Goal: Task Accomplishment & Management: Use online tool/utility

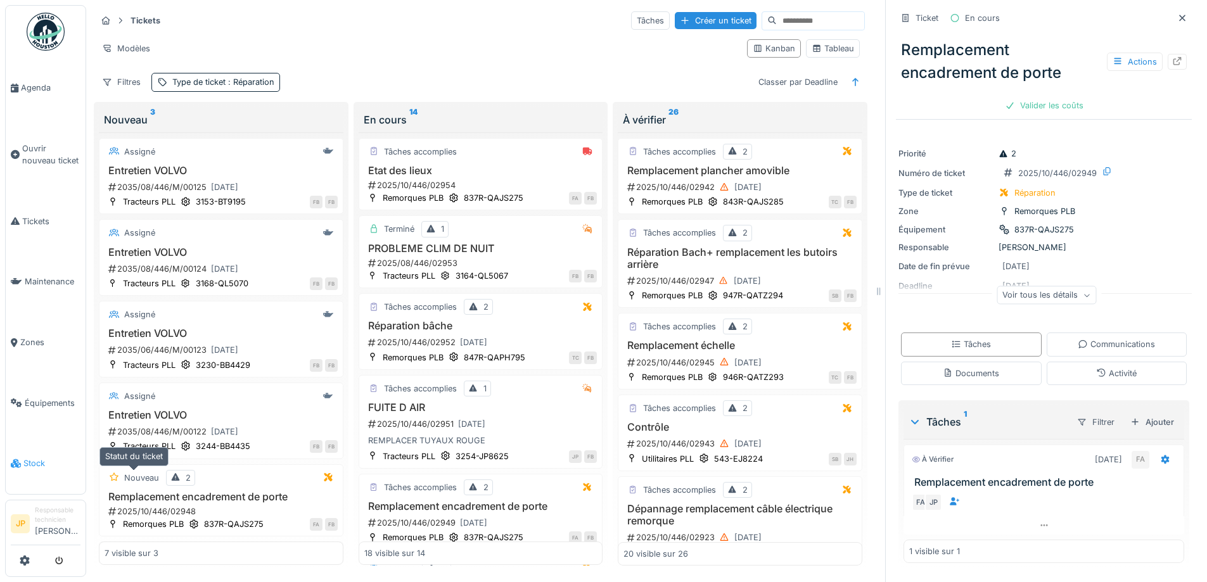
scroll to position [10, 0]
click at [44, 397] on span "Équipements" at bounding box center [53, 403] width 56 height 12
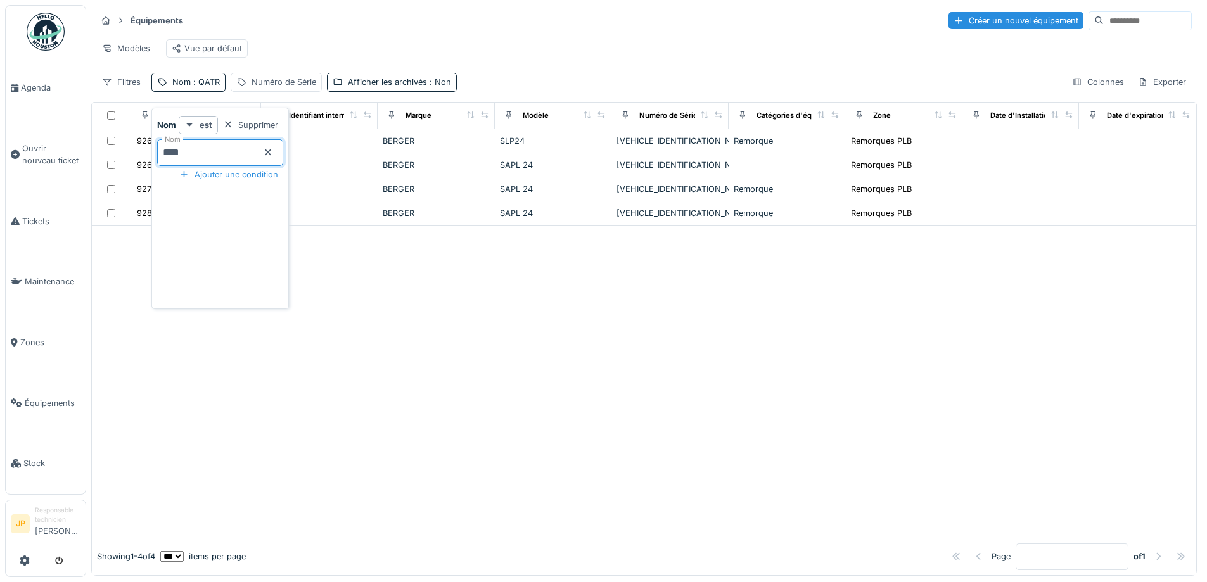
drag, startPoint x: 196, startPoint y: 148, endPoint x: 153, endPoint y: 158, distance: 43.8
click at [153, 158] on div "Nom est Supprimer Nom **** Ajouter une condition" at bounding box center [219, 208] width 137 height 201
type input "****"
click at [568, 354] on div at bounding box center [644, 382] width 1104 height 312
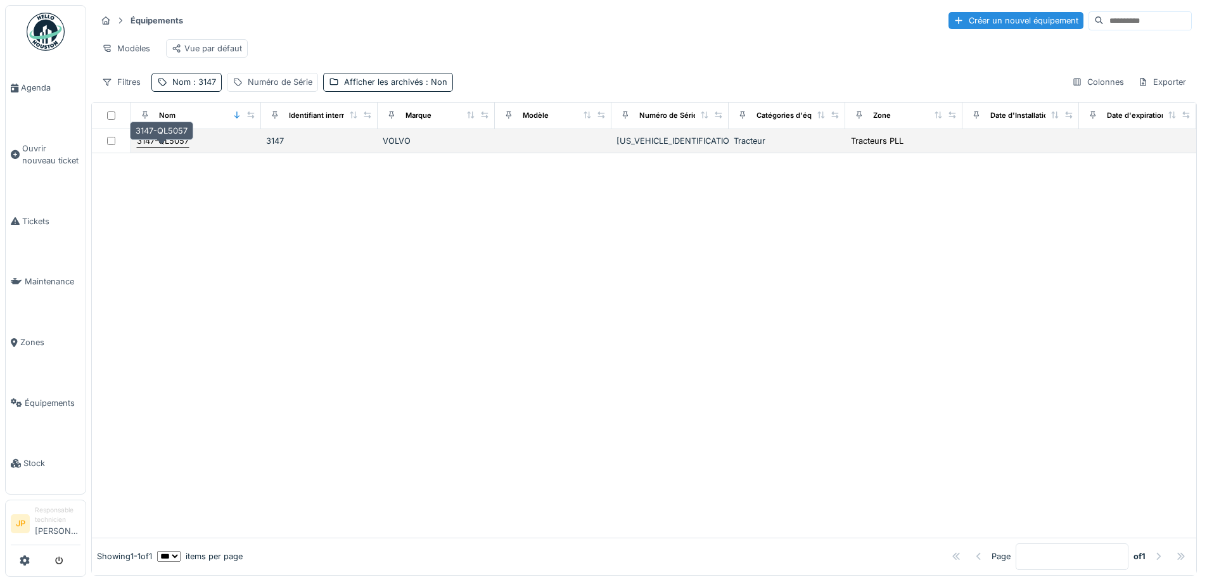
click at [176, 147] on div "3147-QL5057" at bounding box center [163, 141] width 52 height 12
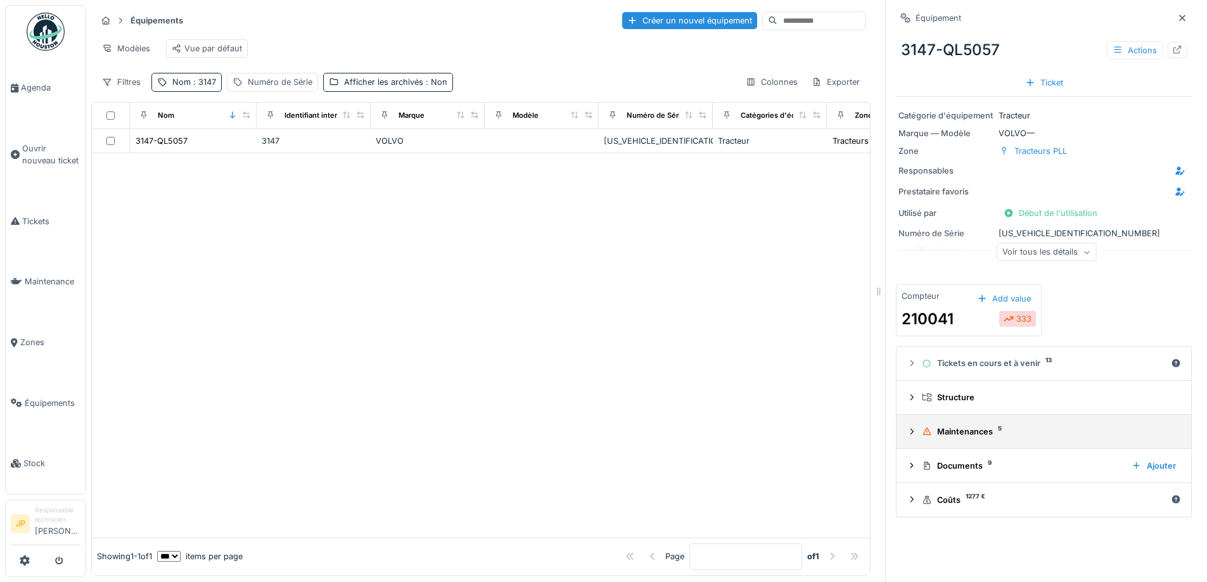
click at [943, 440] on summary "Maintenances 5" at bounding box center [1044, 431] width 285 height 23
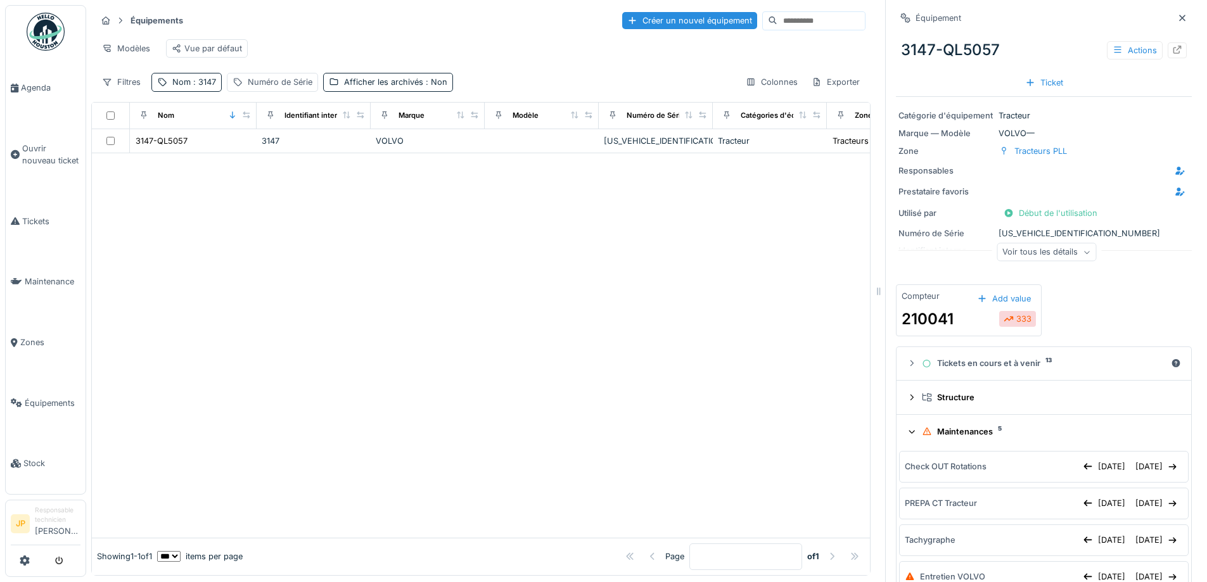
click at [961, 444] on summary "Maintenances 5" at bounding box center [1044, 431] width 285 height 23
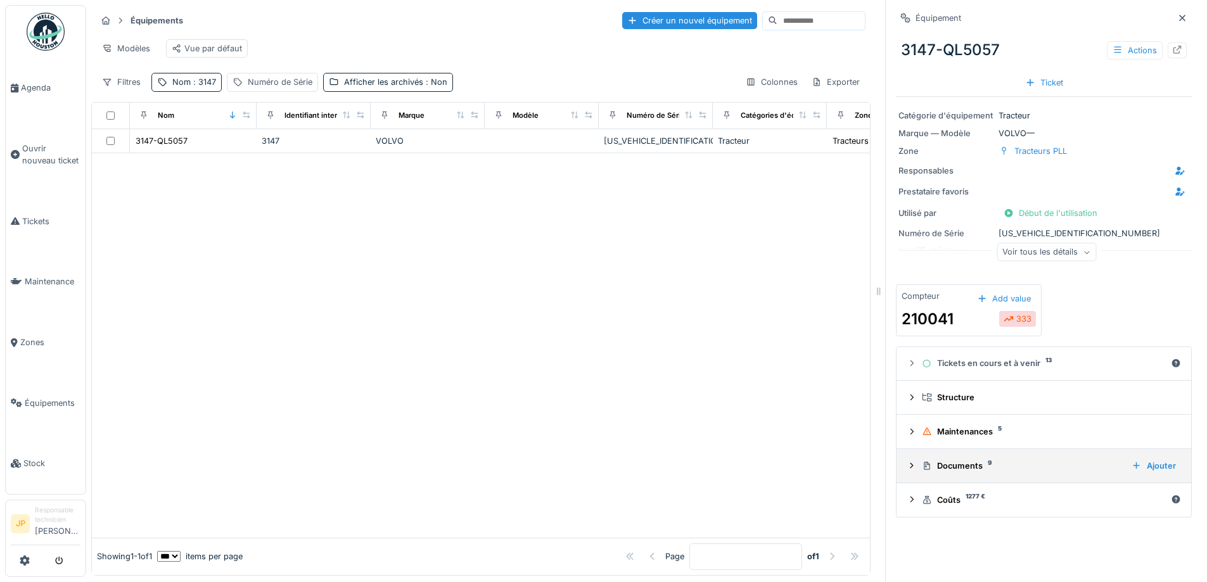
click at [939, 459] on div "Documents 9 Ajouter" at bounding box center [1044, 465] width 274 height 17
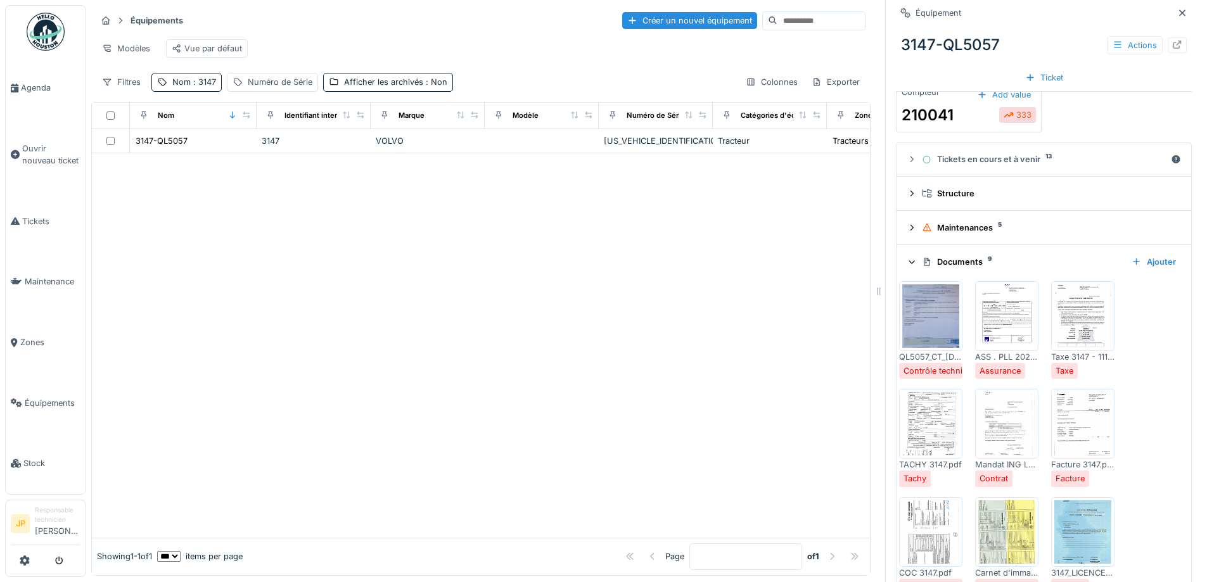
scroll to position [253, 0]
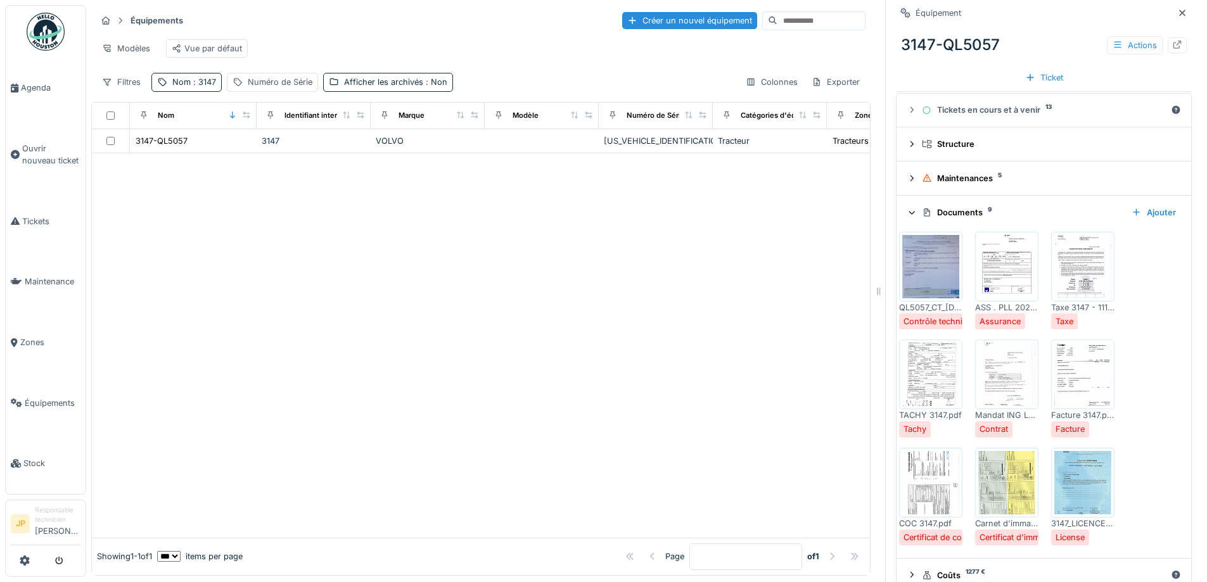
click at [917, 272] on img at bounding box center [930, 266] width 57 height 63
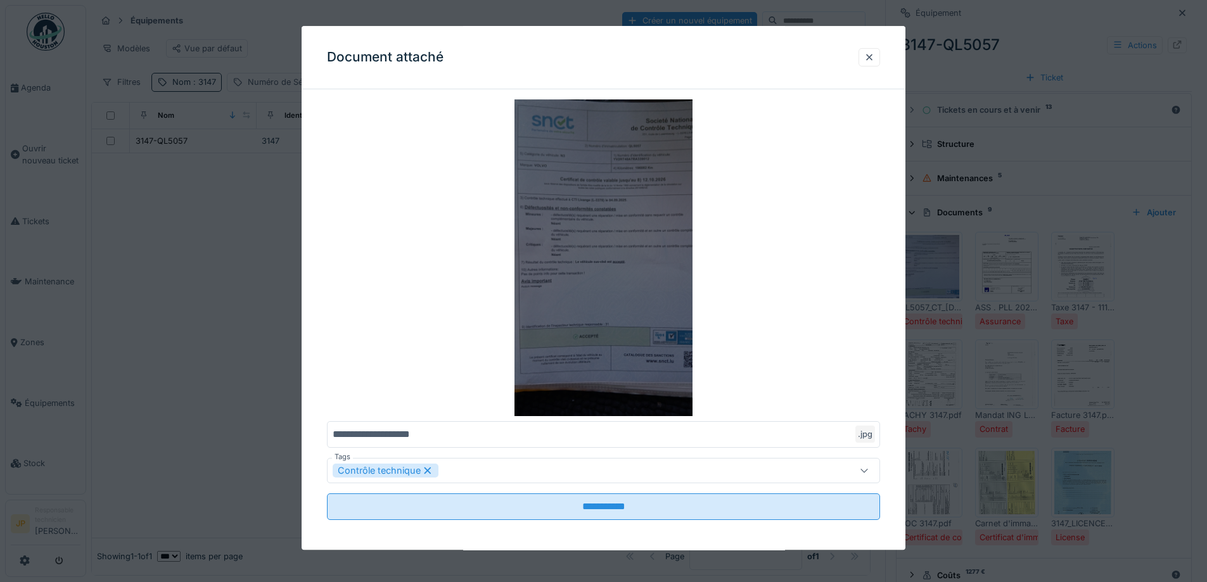
click at [630, 198] on img at bounding box center [603, 257] width 553 height 317
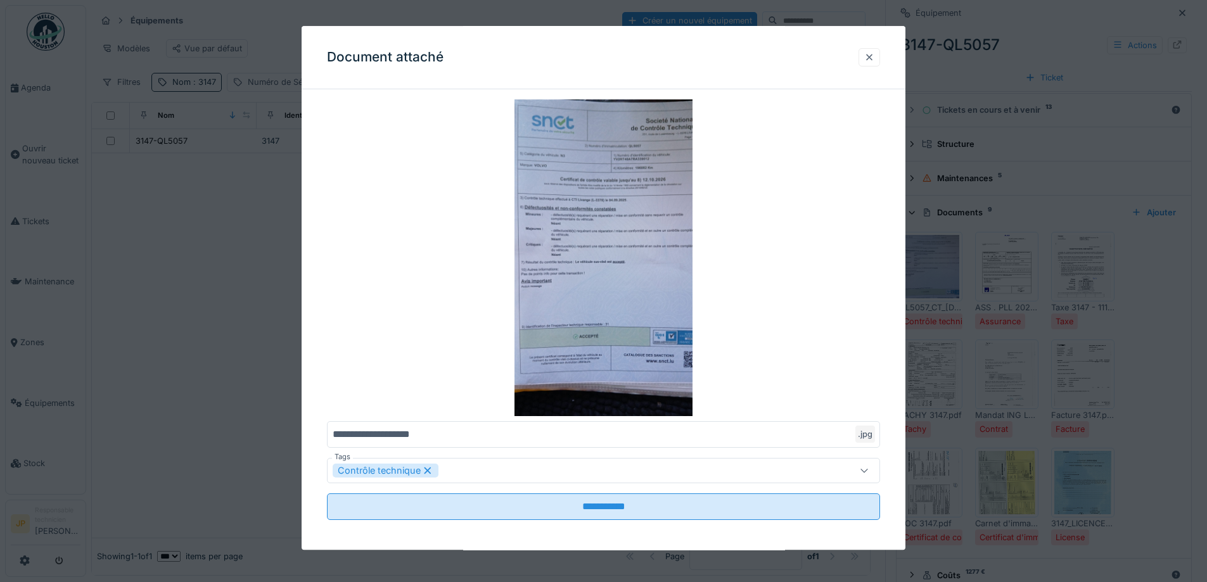
click at [874, 56] on div at bounding box center [869, 57] width 10 height 12
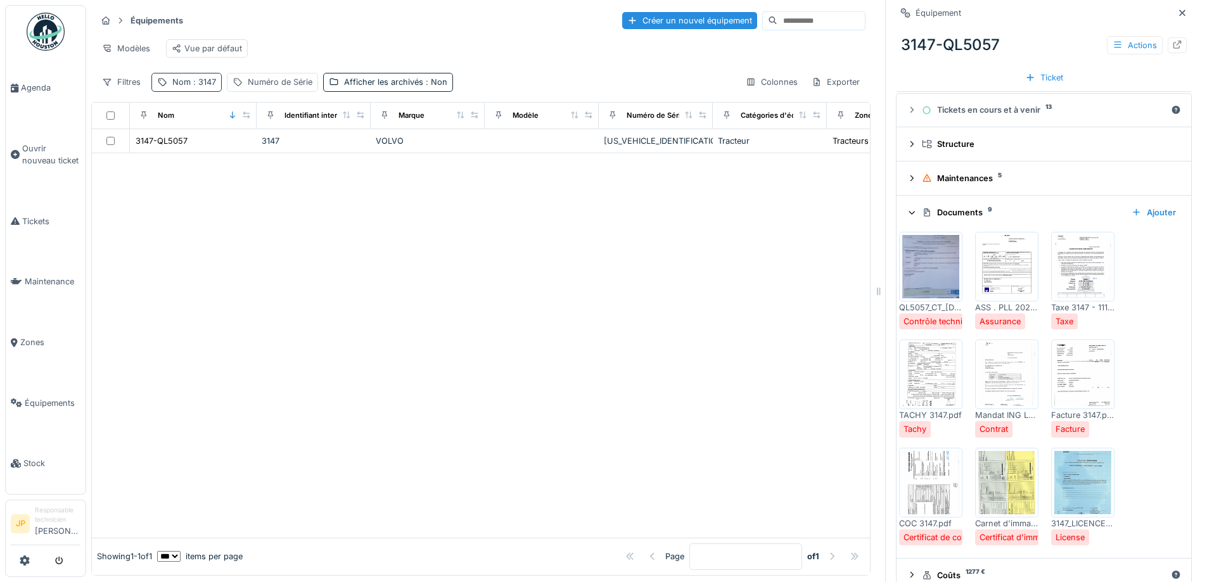
click at [219, 91] on div "Nom : 3147" at bounding box center [186, 82] width 70 height 18
drag, startPoint x: 195, startPoint y: 153, endPoint x: 105, endPoint y: 163, distance: 91.1
click at [106, 163] on body "Agenda Ouvrir nouveau ticket Tickets Maintenance Zones Équipements Stock JP Res…" at bounding box center [603, 291] width 1207 height 582
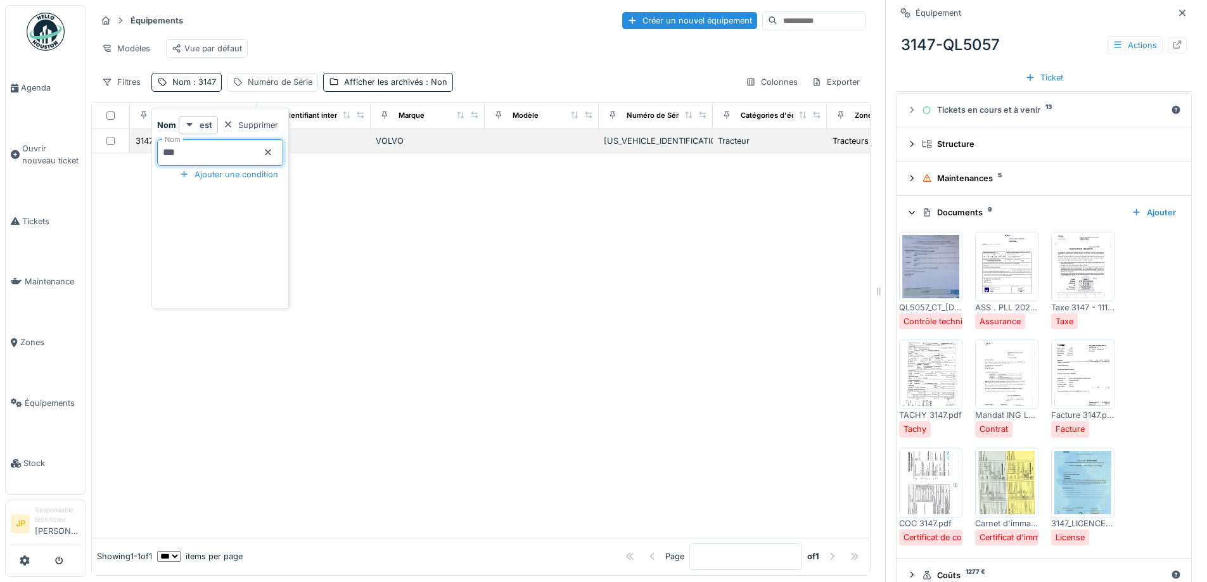
type input "****"
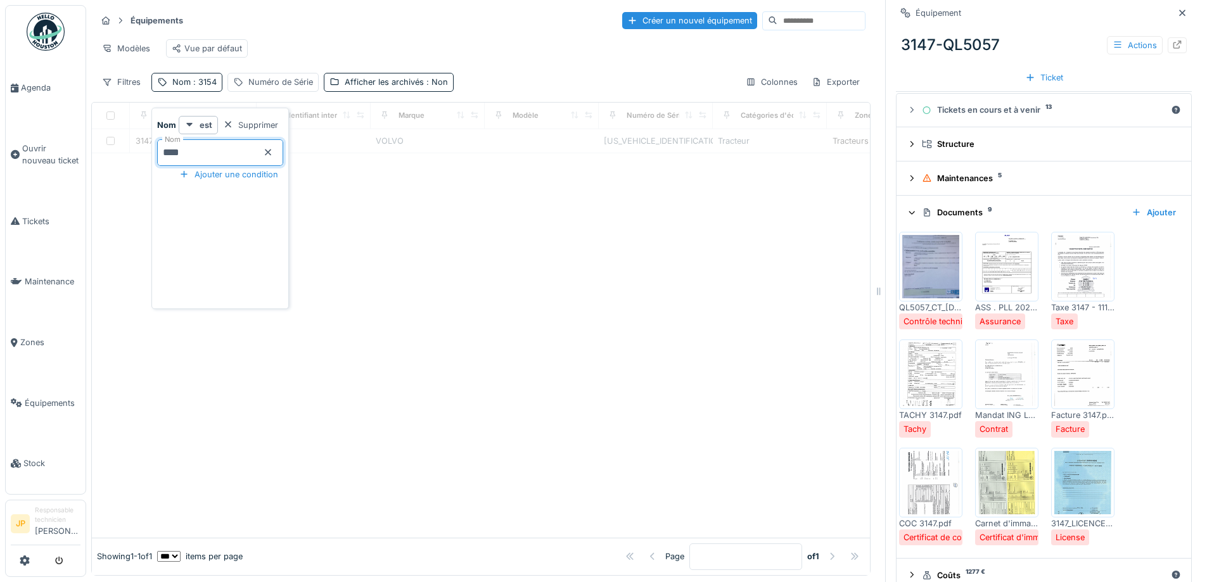
click at [636, 272] on div at bounding box center [481, 345] width 778 height 385
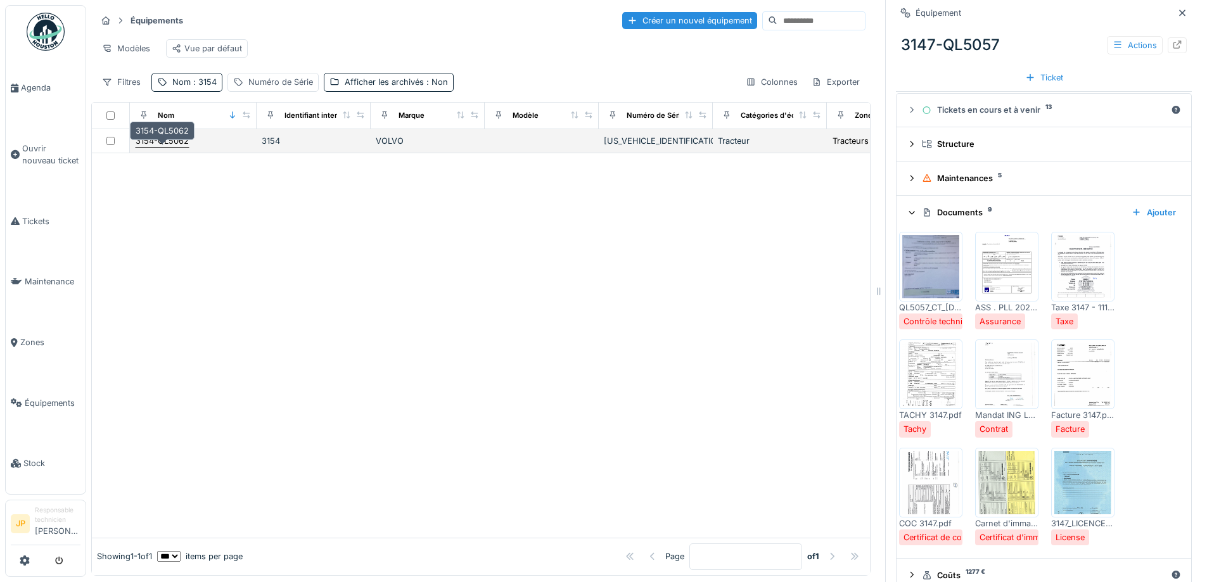
click at [172, 147] on div "3154-QL5062" at bounding box center [162, 141] width 53 height 12
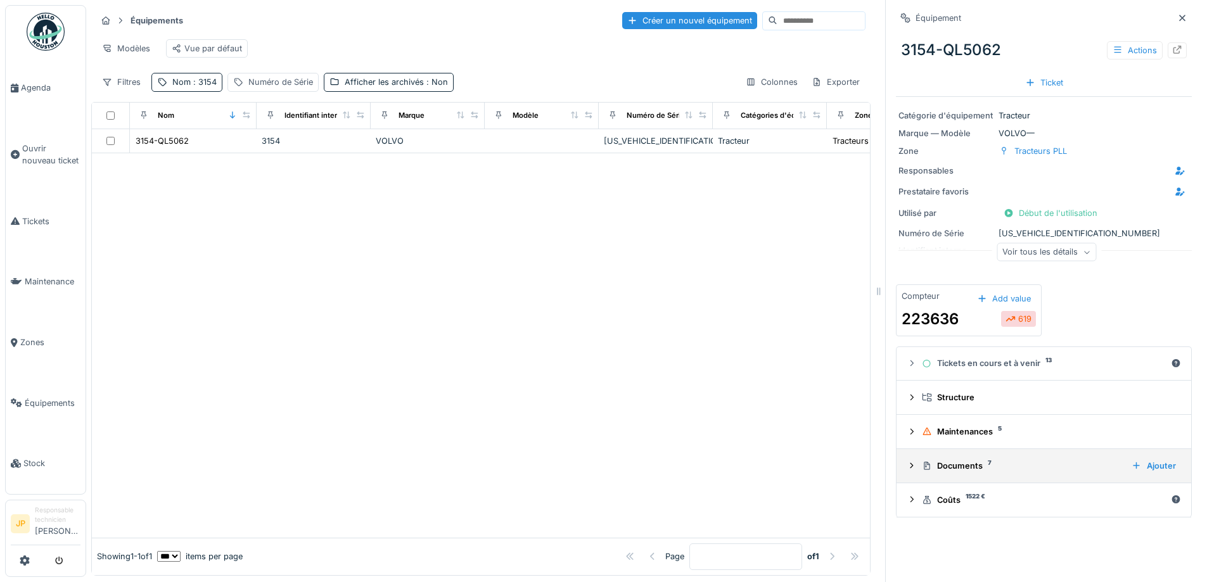
click at [950, 459] on div "Documents 7 Ajouter" at bounding box center [1044, 465] width 274 height 17
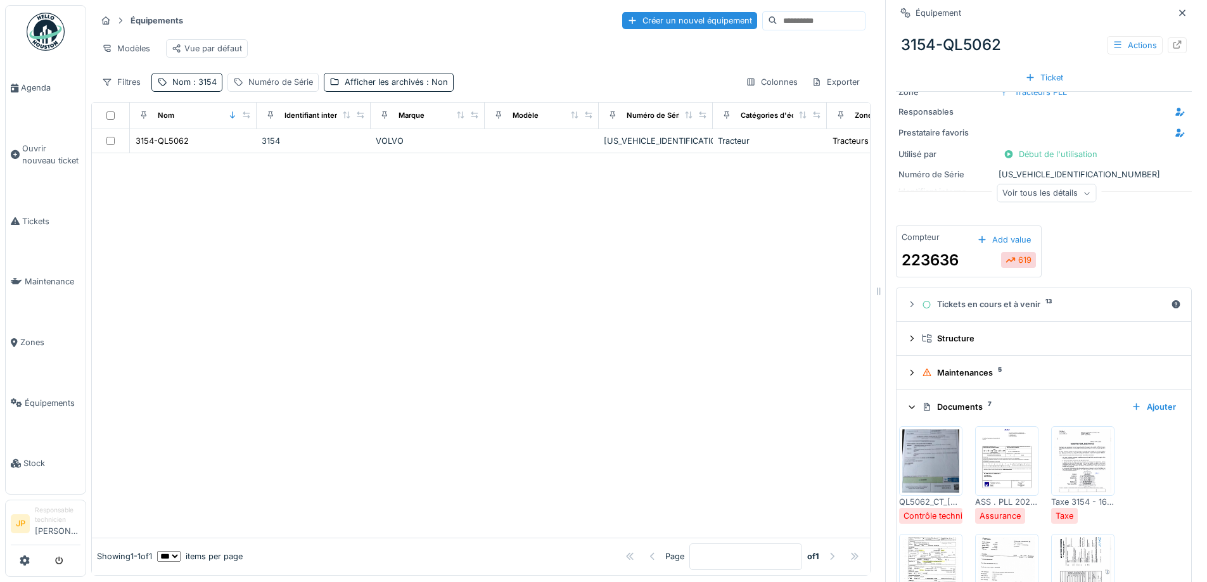
scroll to position [127, 0]
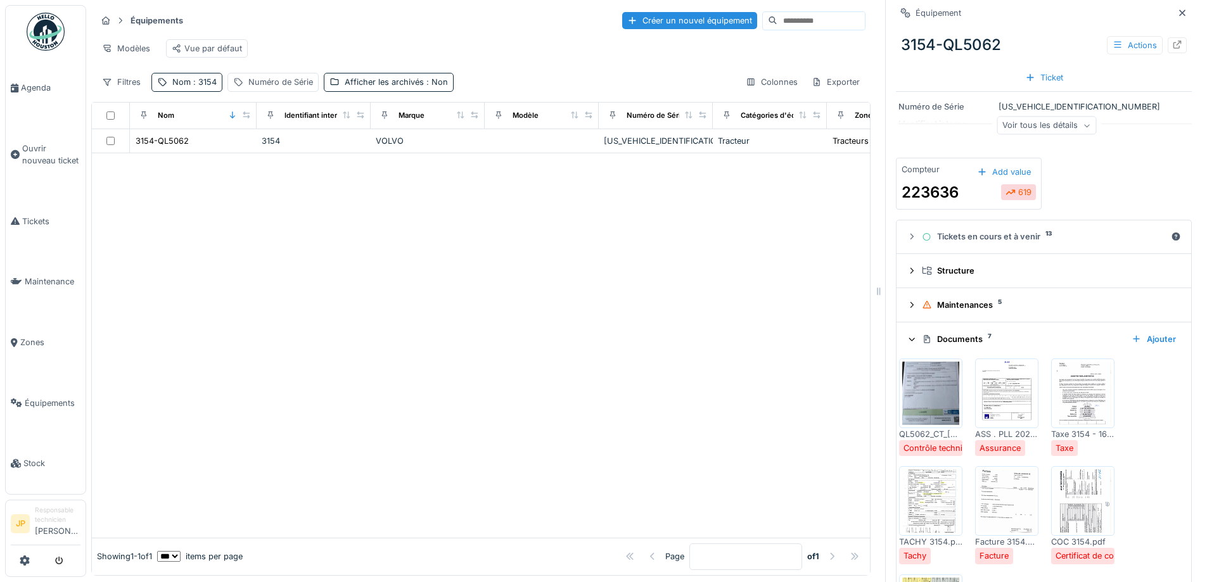
click at [921, 404] on img at bounding box center [930, 393] width 57 height 63
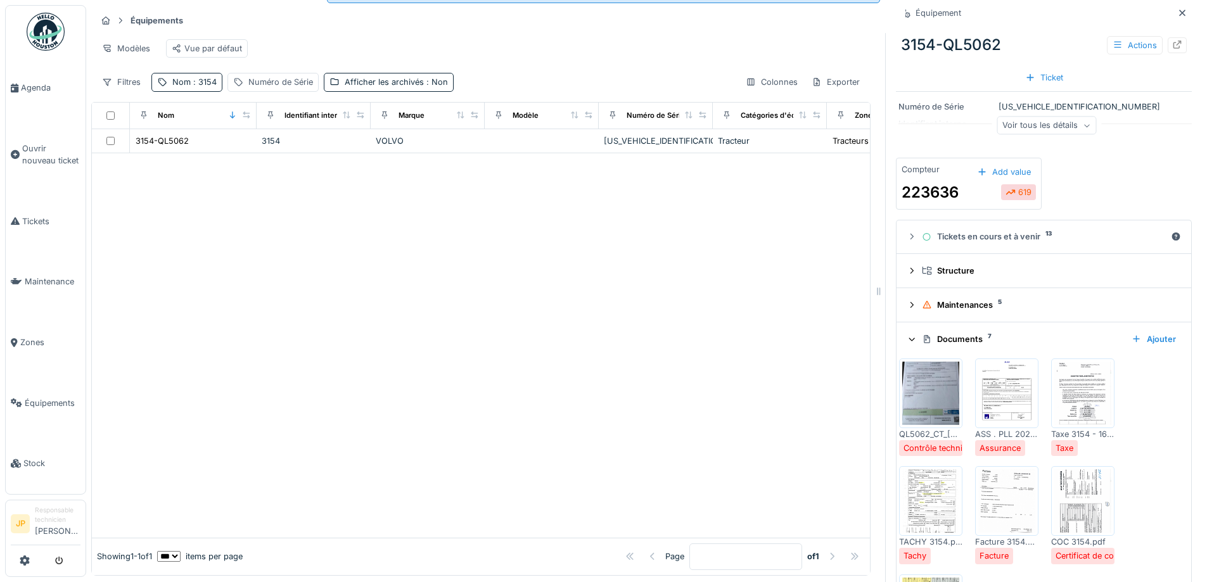
scroll to position [10, 0]
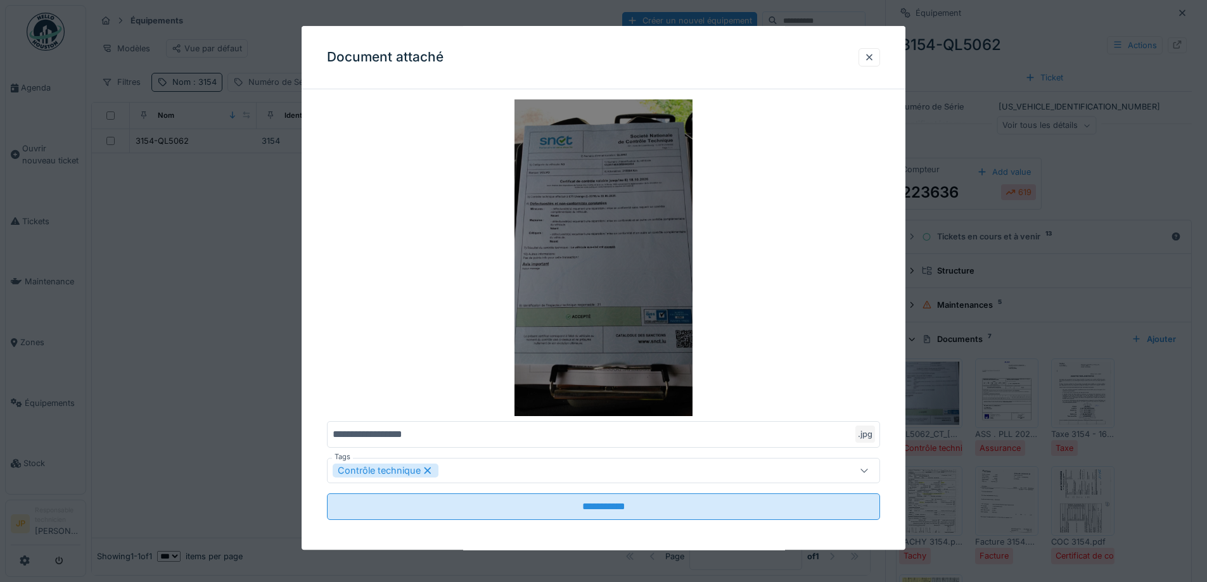
click at [609, 222] on img at bounding box center [603, 257] width 553 height 317
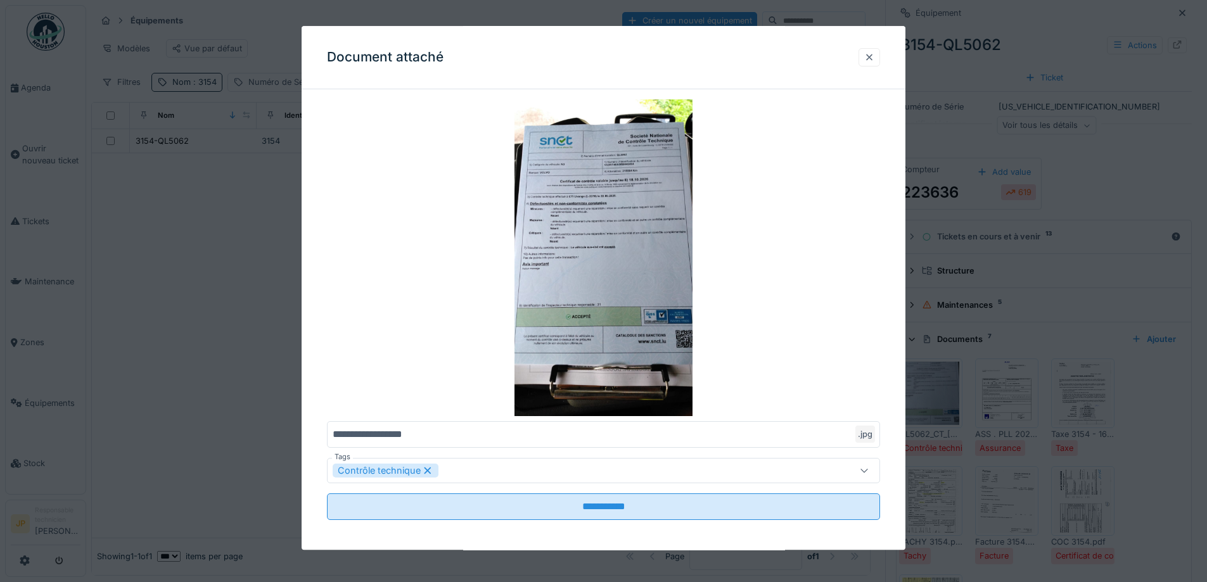
click at [873, 59] on div at bounding box center [869, 57] width 10 height 12
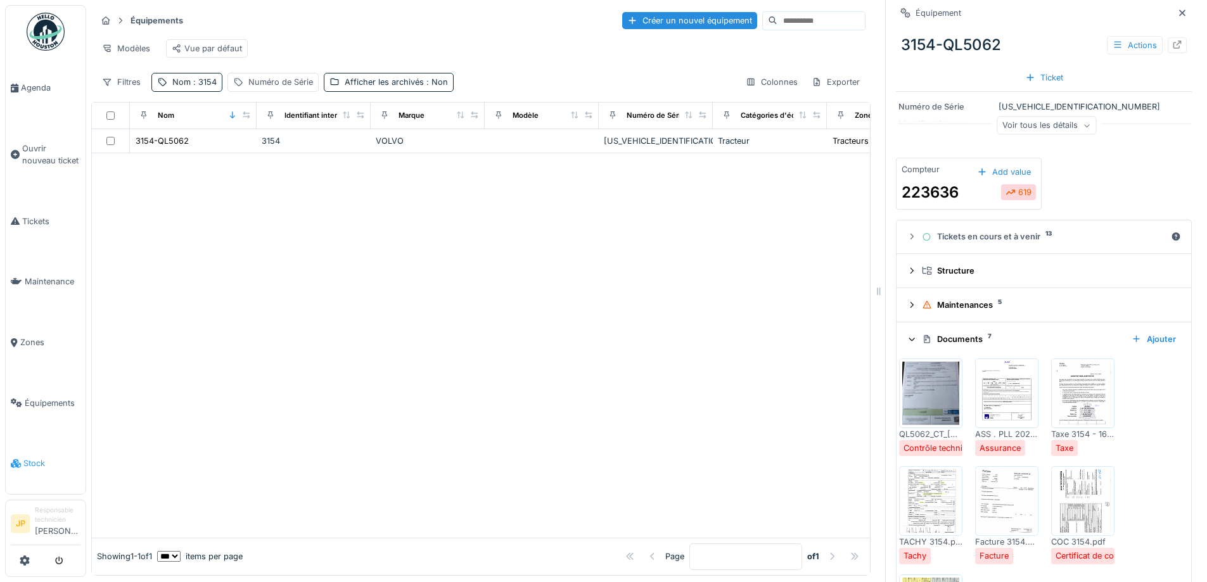
click at [23, 457] on li "Stock" at bounding box center [46, 463] width 70 height 12
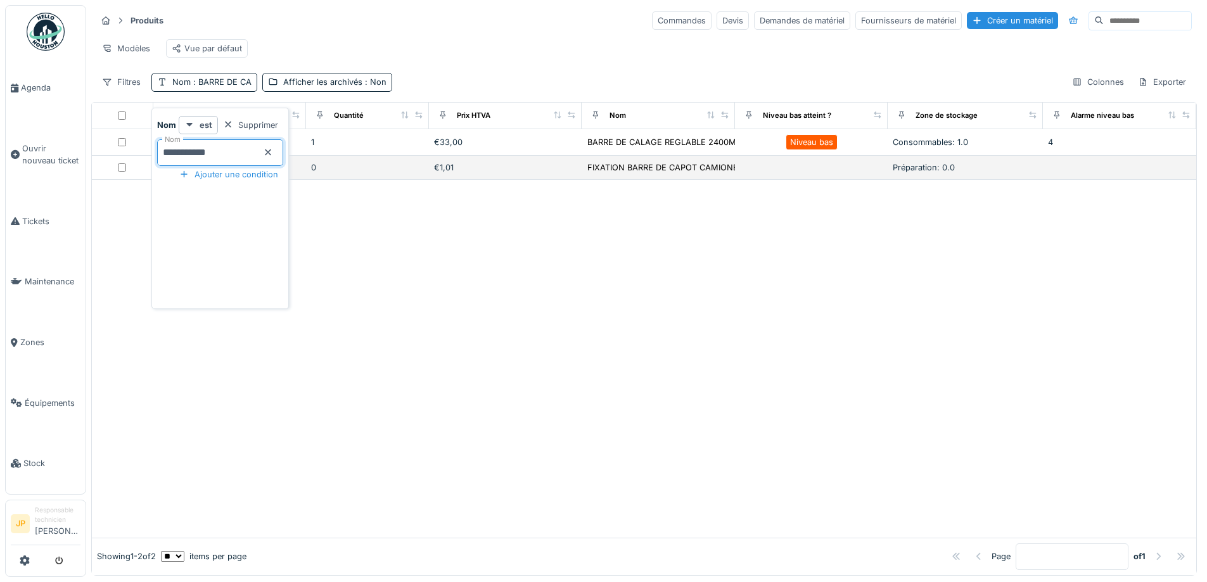
drag, startPoint x: 246, startPoint y: 149, endPoint x: 124, endPoint y: 183, distance: 127.0
click at [120, 183] on body "Agenda Ouvrir nouveau ticket Tickets Maintenance Zones Équipements Stock JP Res…" at bounding box center [603, 291] width 1207 height 582
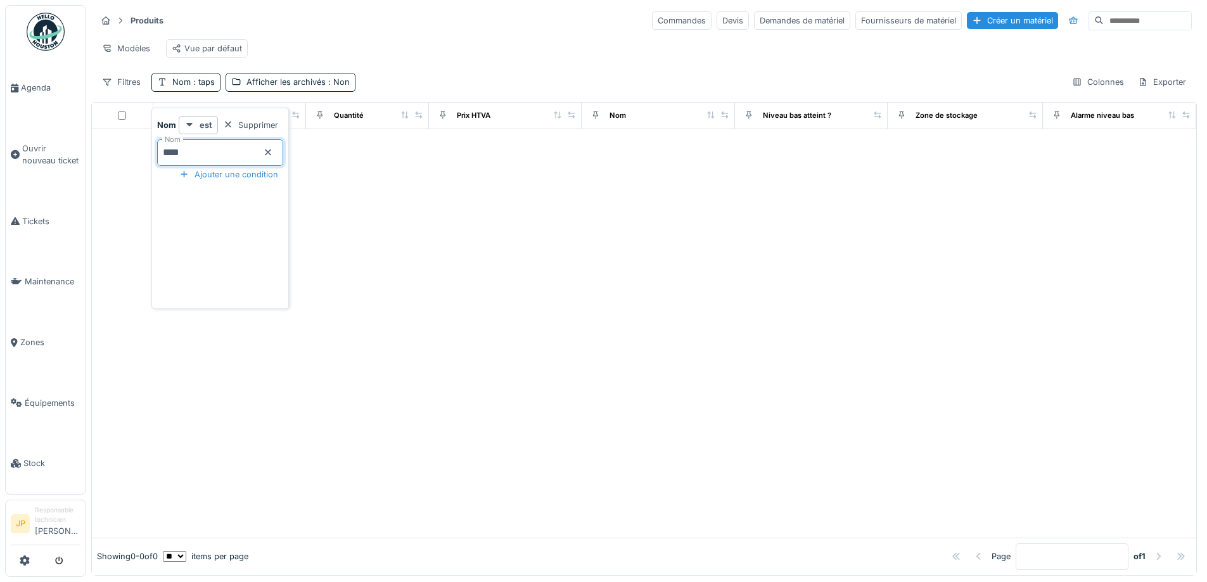
type input "*****"
drag, startPoint x: 512, startPoint y: 337, endPoint x: 537, endPoint y: 301, distance: 43.8
click at [512, 337] on div at bounding box center [644, 350] width 1104 height 373
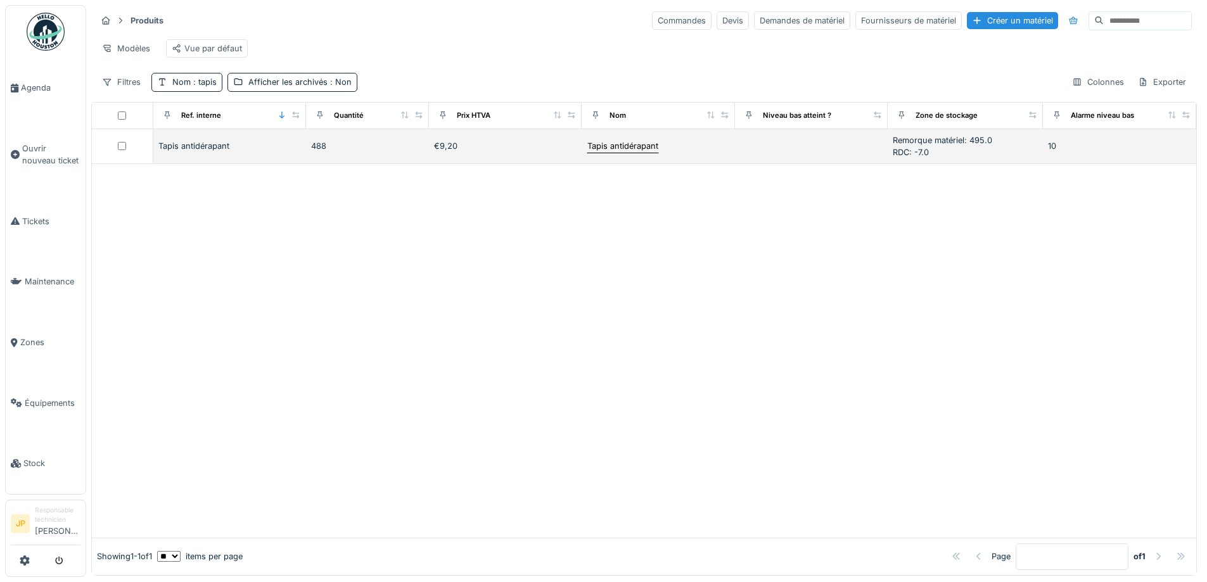
click at [611, 152] on div "Tapis antidérapant" at bounding box center [622, 146] width 71 height 12
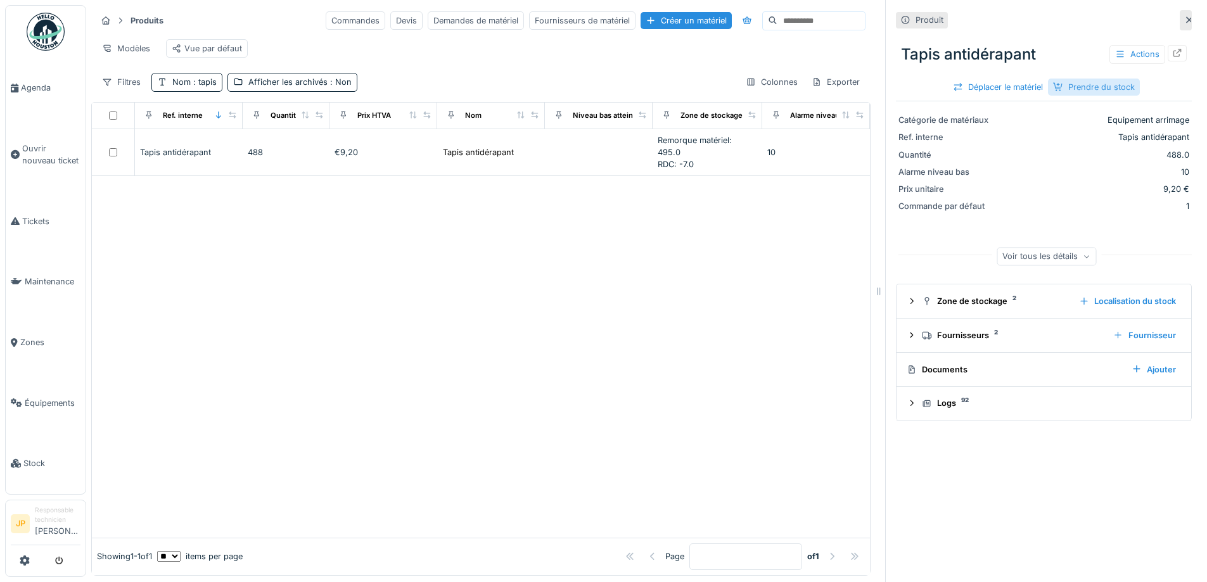
click at [1082, 79] on div "Prendre du stock" at bounding box center [1094, 87] width 92 height 17
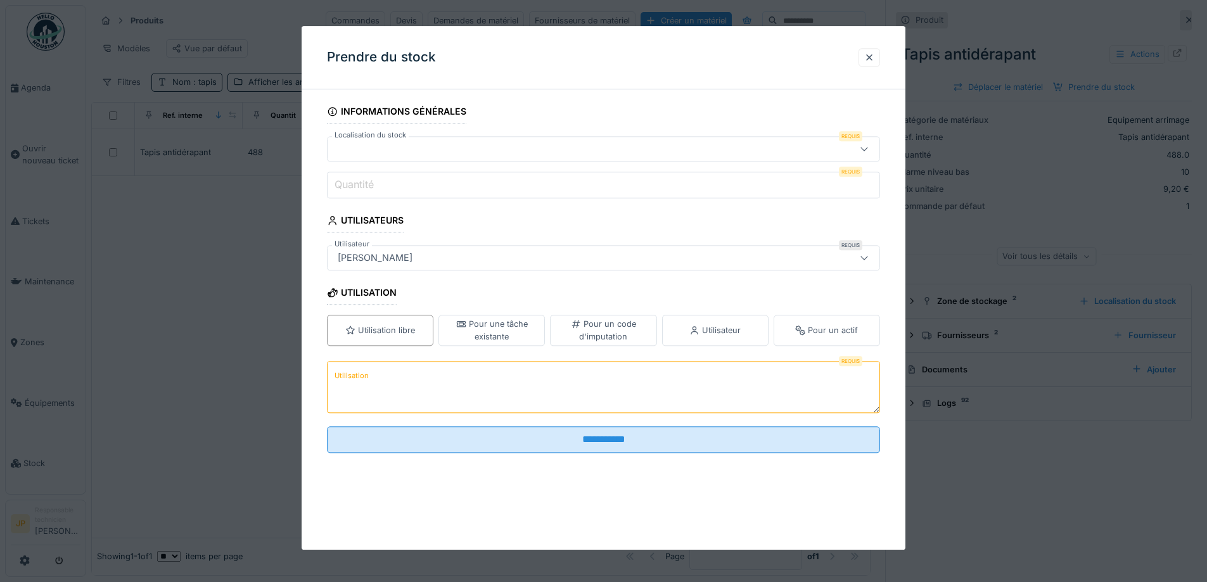
click at [376, 141] on div at bounding box center [603, 148] width 553 height 25
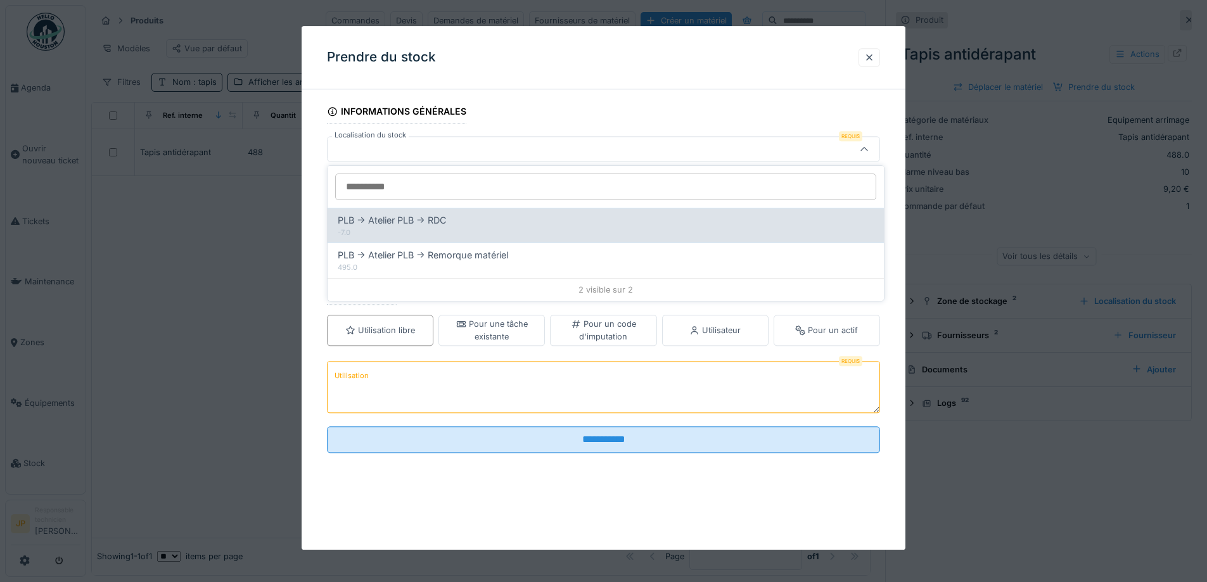
click at [418, 226] on span "PLB -> Atelier PLB -> RDC" at bounding box center [392, 221] width 109 height 14
type input "******"
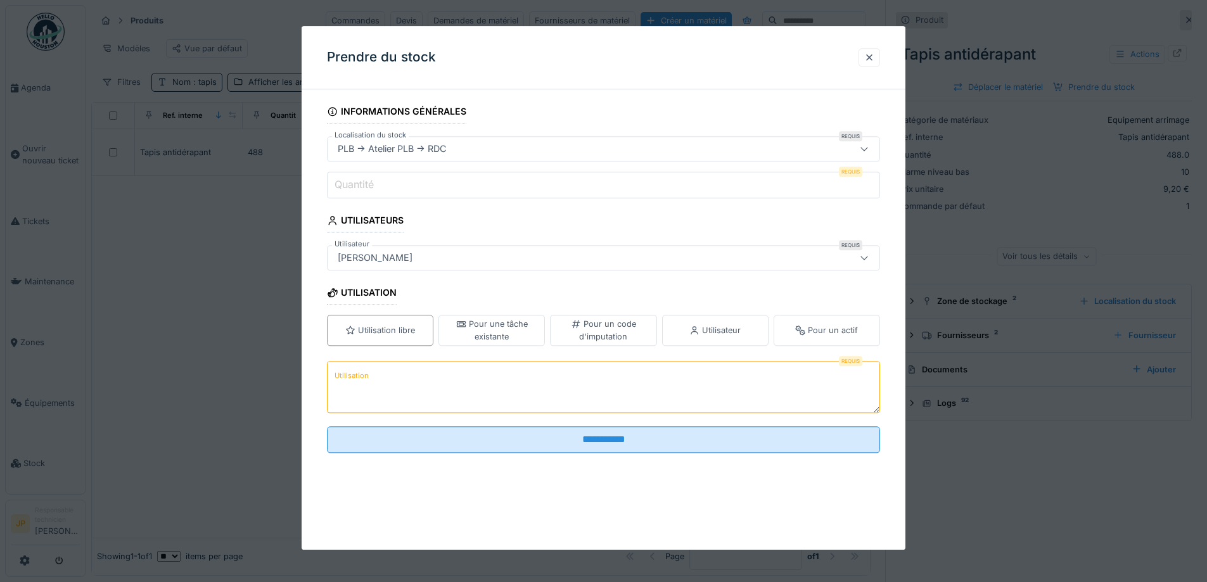
click at [381, 201] on fieldset "**********" at bounding box center [603, 281] width 553 height 364
click at [379, 195] on input "Quantité" at bounding box center [603, 185] width 553 height 27
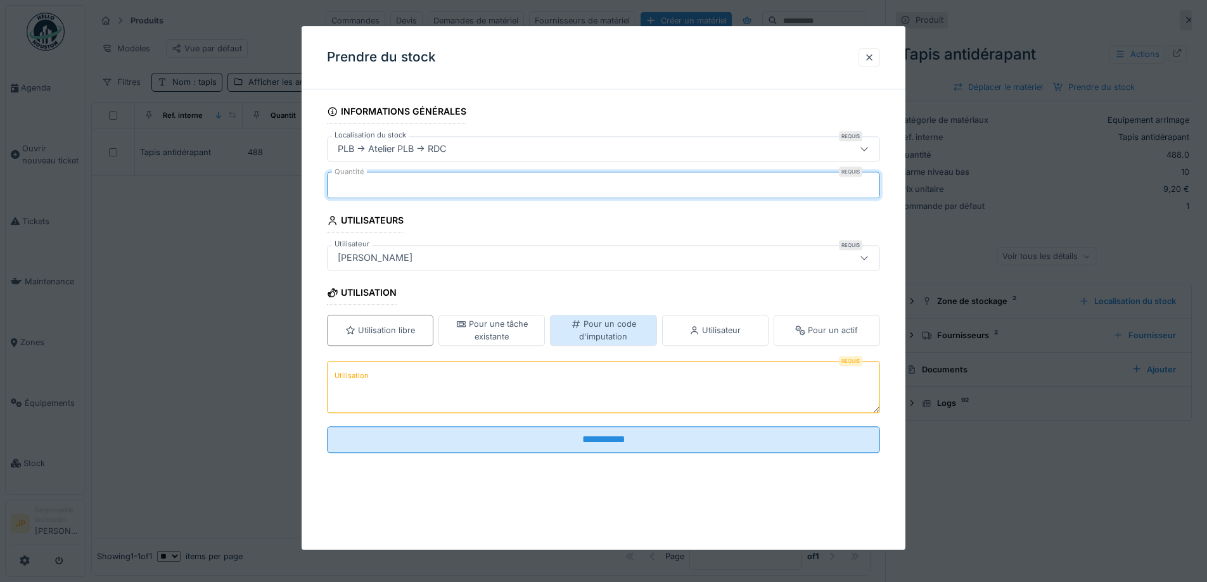
type input "*"
click at [602, 339] on div "Pour un code d'imputation" at bounding box center [603, 331] width 95 height 24
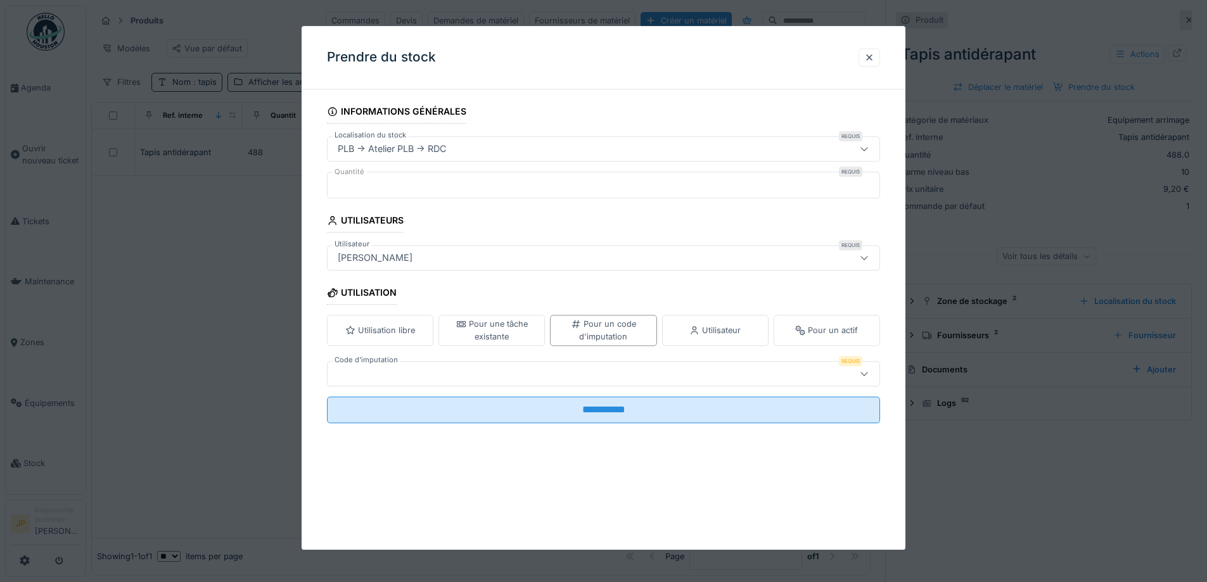
click at [498, 373] on div at bounding box center [571, 374] width 477 height 14
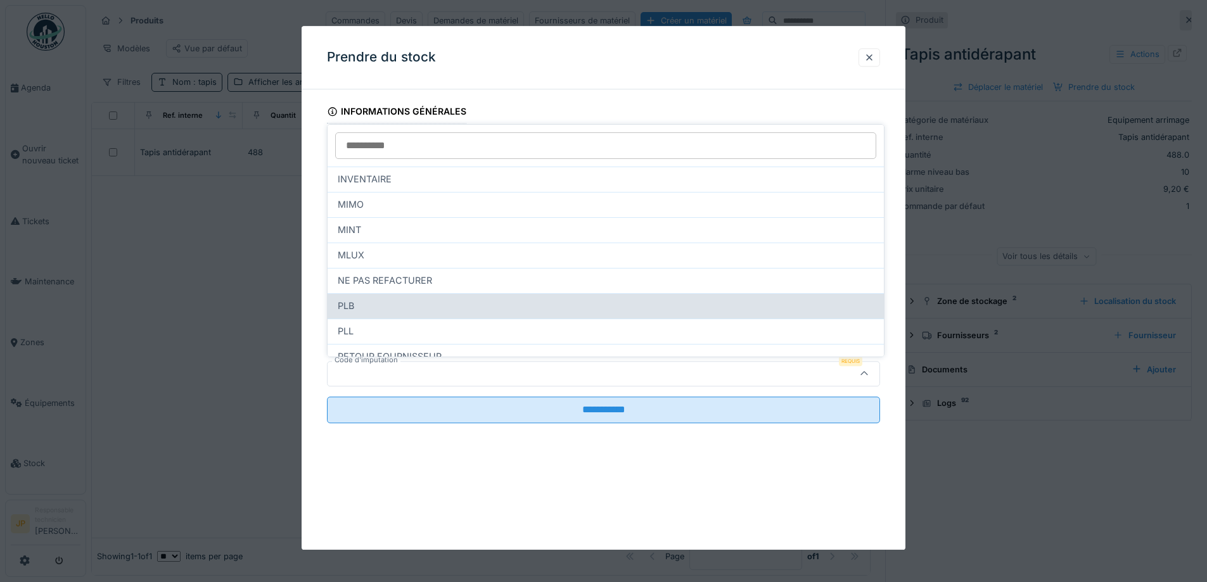
click at [390, 297] on div "PLB" at bounding box center [606, 305] width 556 height 25
type input "***"
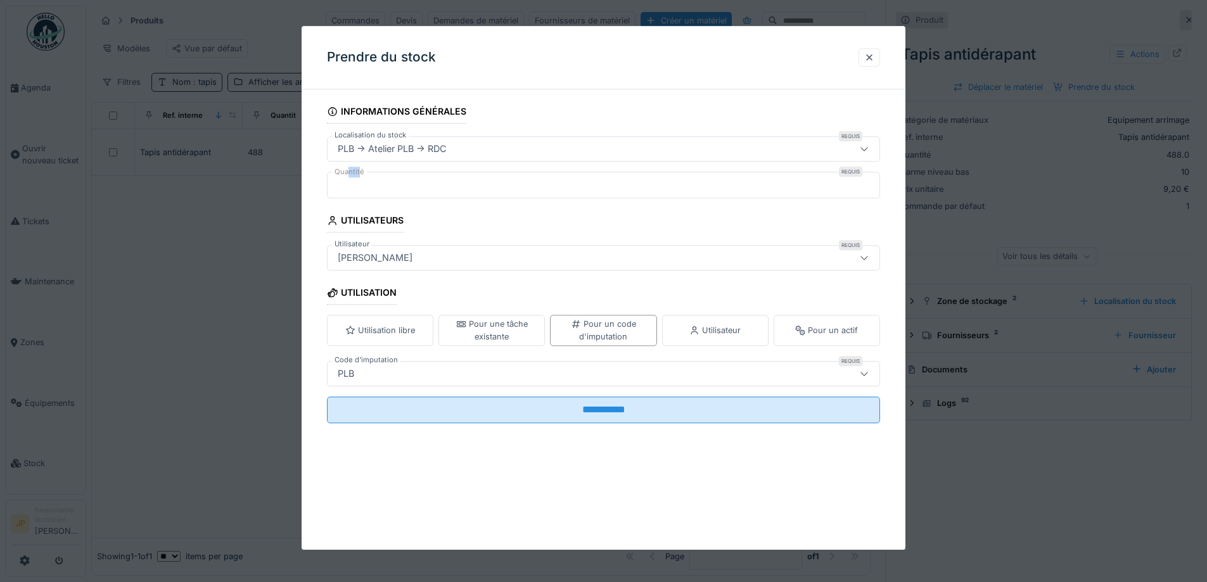
drag, startPoint x: 360, startPoint y: 167, endPoint x: 345, endPoint y: 174, distance: 16.2
click at [347, 172] on label "Quantité" at bounding box center [349, 172] width 35 height 11
click at [347, 172] on input "*" at bounding box center [603, 185] width 553 height 27
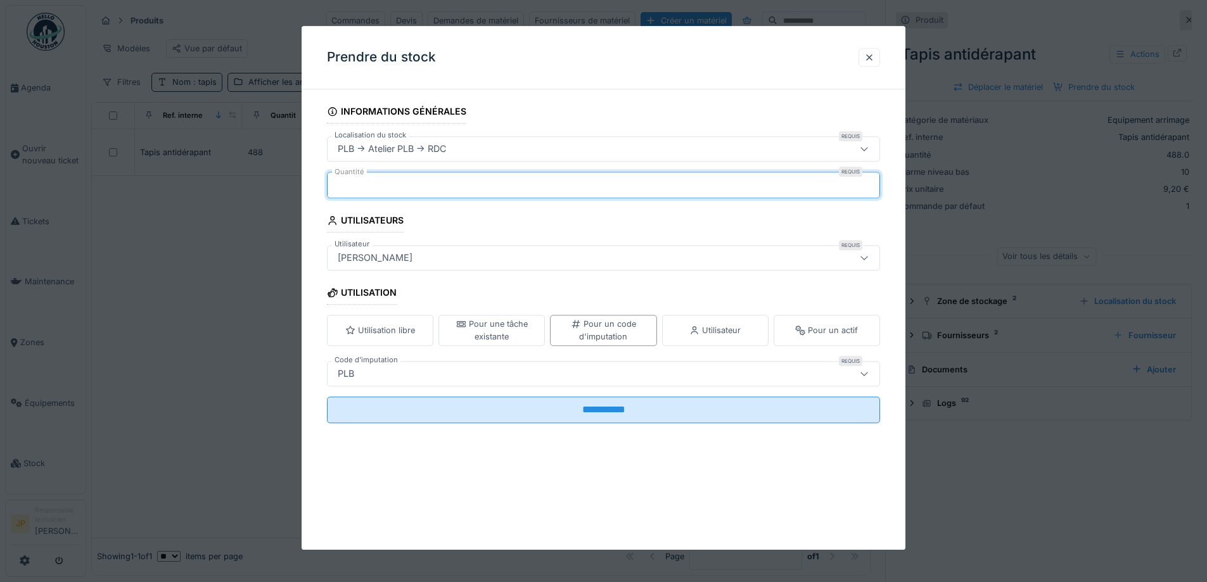
drag, startPoint x: 348, startPoint y: 184, endPoint x: 316, endPoint y: 189, distance: 32.7
click at [316, 189] on div "**********" at bounding box center [604, 278] width 604 height 359
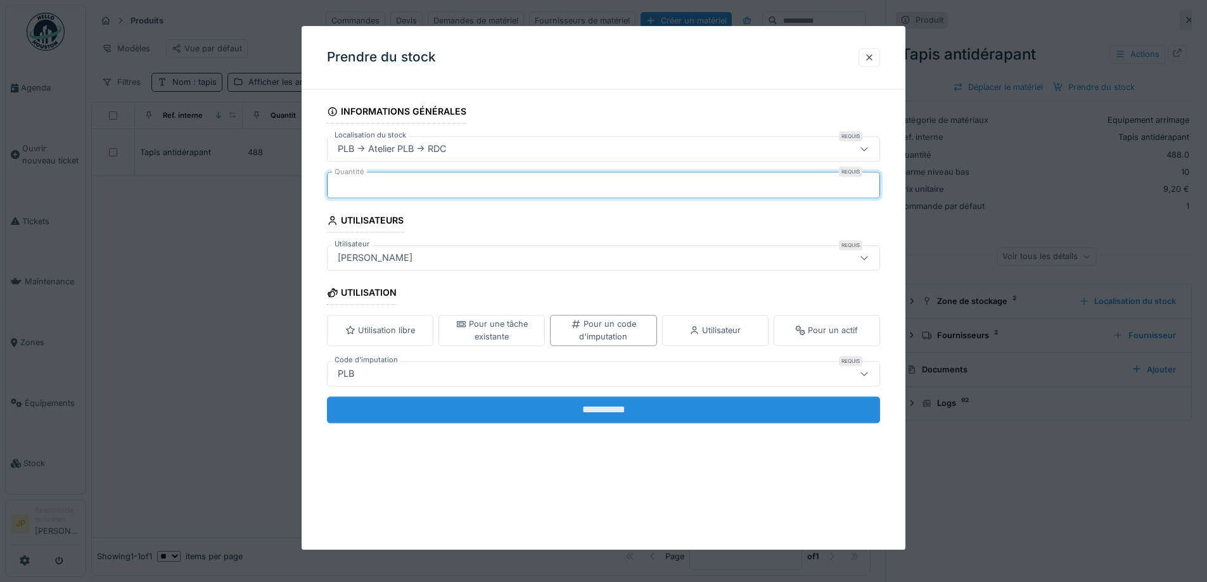
type input "*"
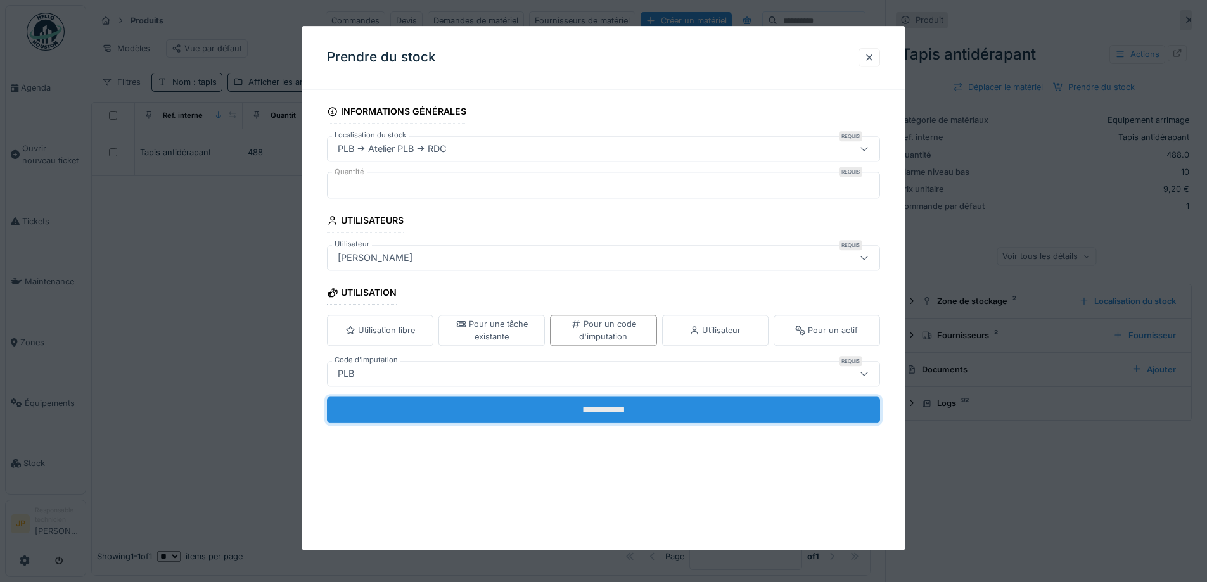
click at [604, 418] on input "**********" at bounding box center [603, 410] width 553 height 27
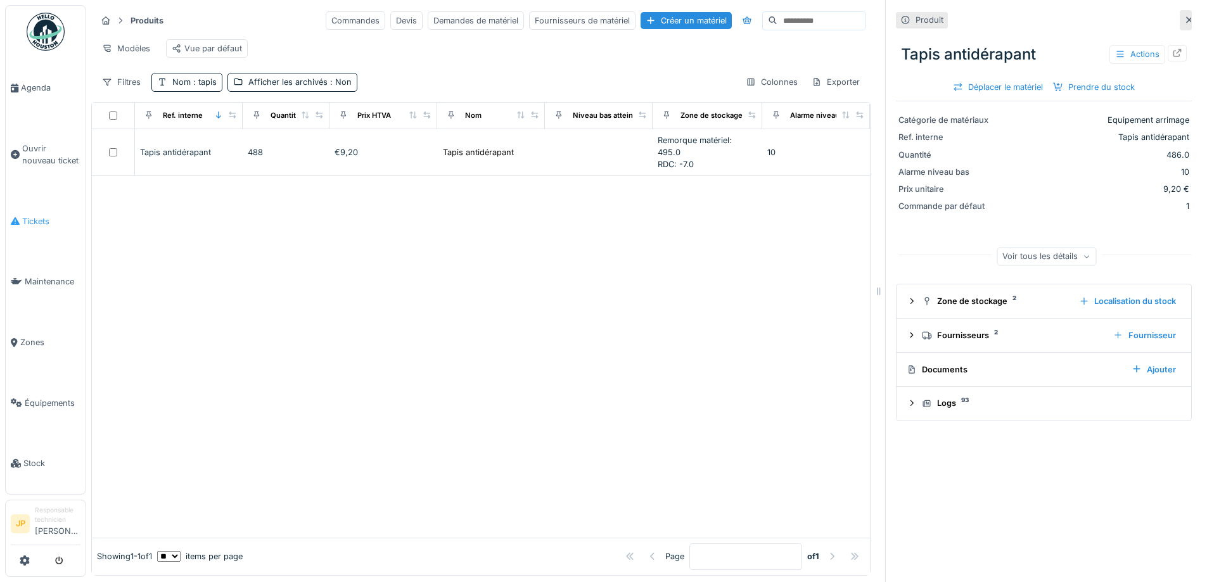
click at [37, 215] on span "Tickets" at bounding box center [51, 221] width 58 height 12
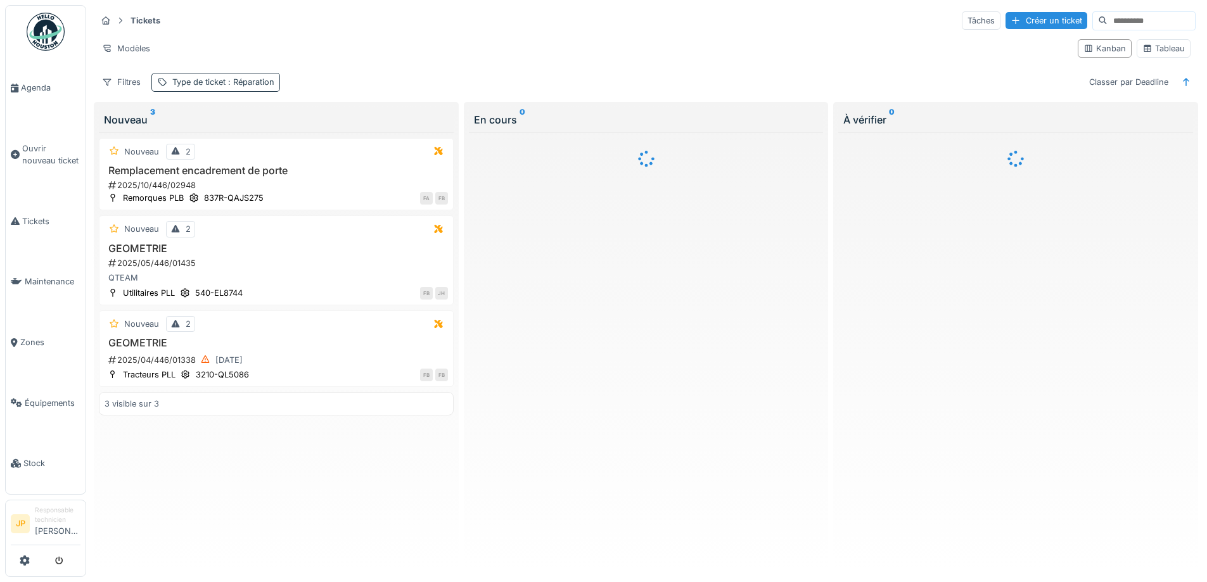
drag, startPoint x: 0, startPoint y: 0, endPoint x: 244, endPoint y: 84, distance: 257.9
click at [244, 84] on span ": Réparation" at bounding box center [250, 82] width 49 height 10
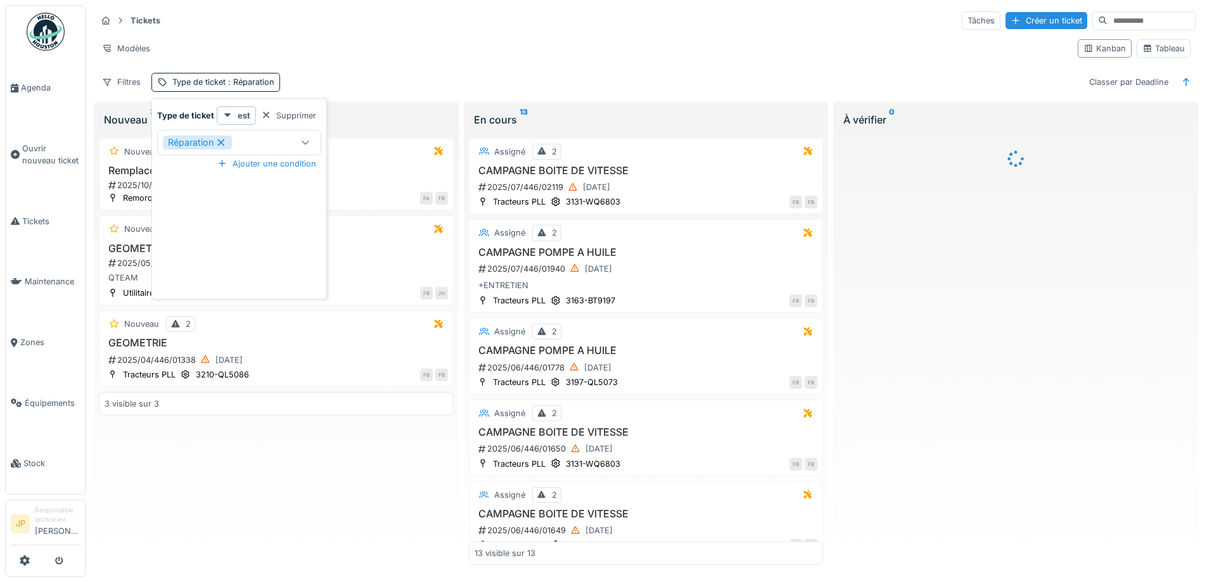
click at [222, 141] on icon at bounding box center [221, 142] width 7 height 7
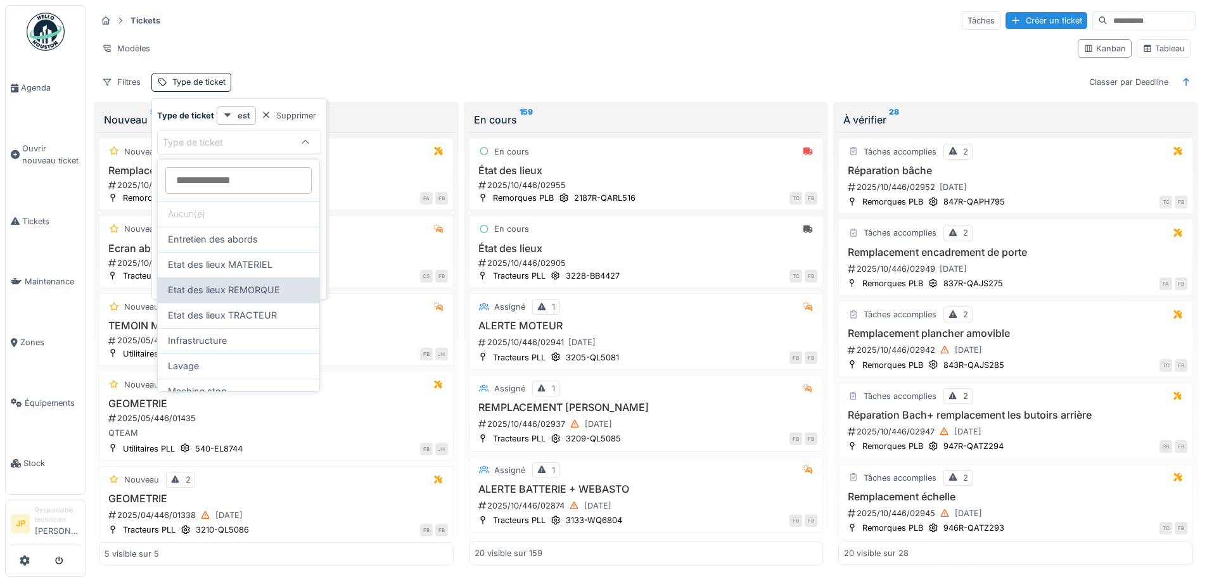
click at [235, 291] on span "Etat des lieux REMORQUE" at bounding box center [224, 290] width 112 height 14
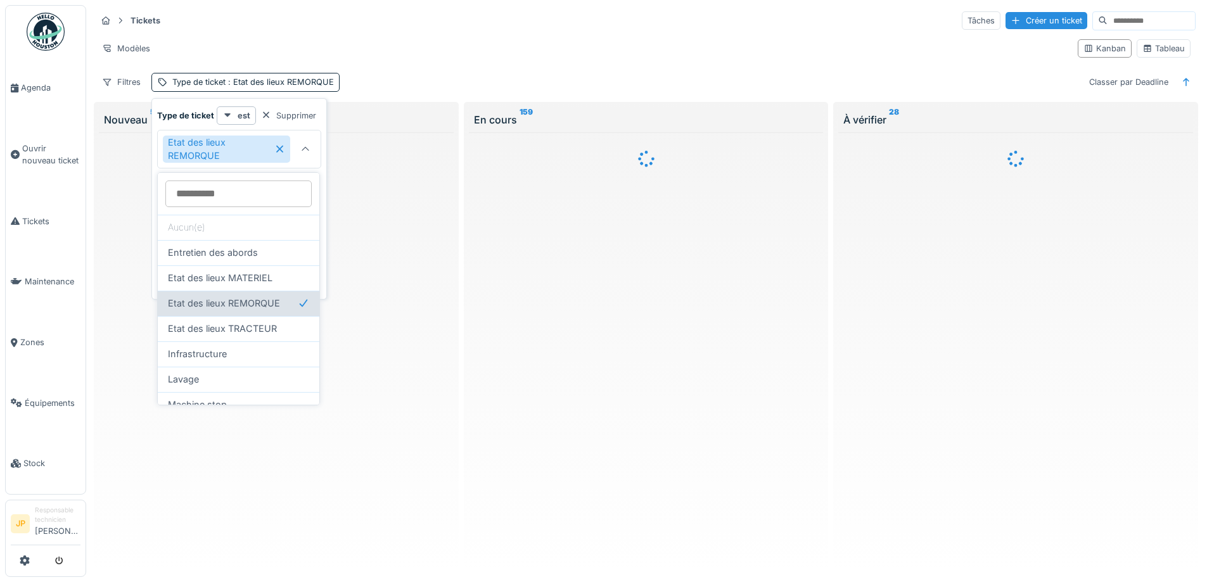
type input "***"
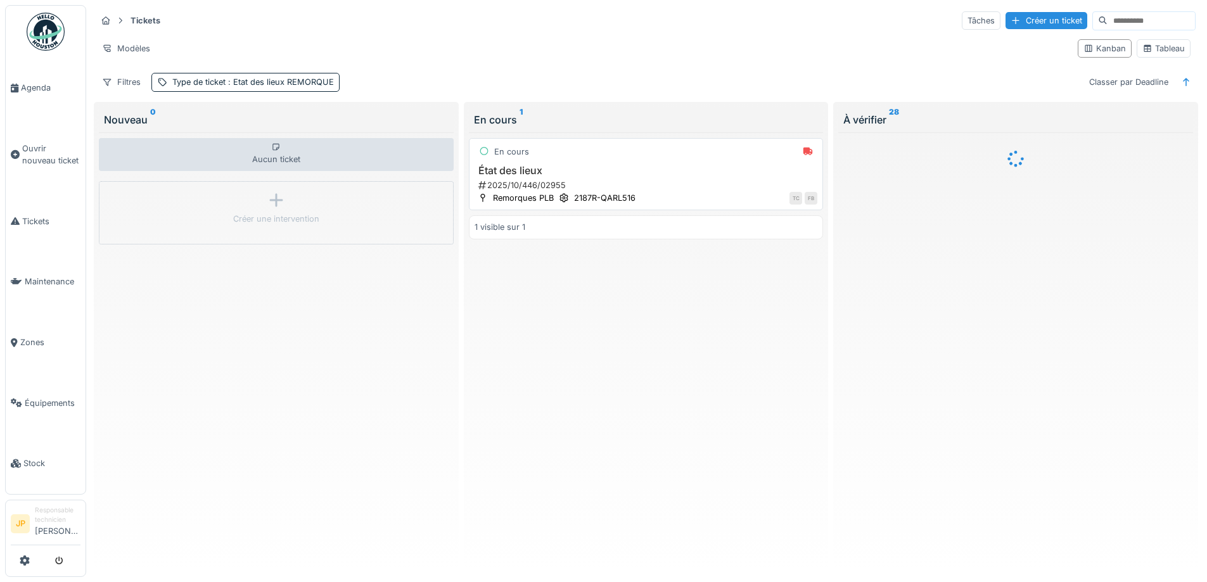
click at [533, 170] on h3 "État des lieux" at bounding box center [646, 171] width 343 height 12
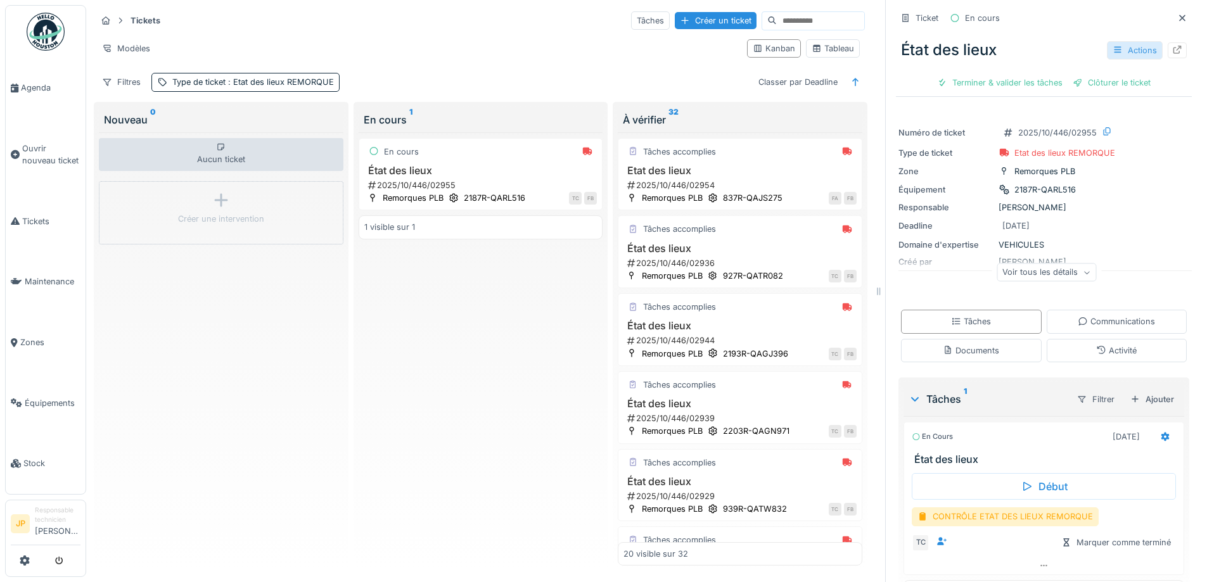
click at [1108, 52] on div "Actions" at bounding box center [1135, 50] width 56 height 18
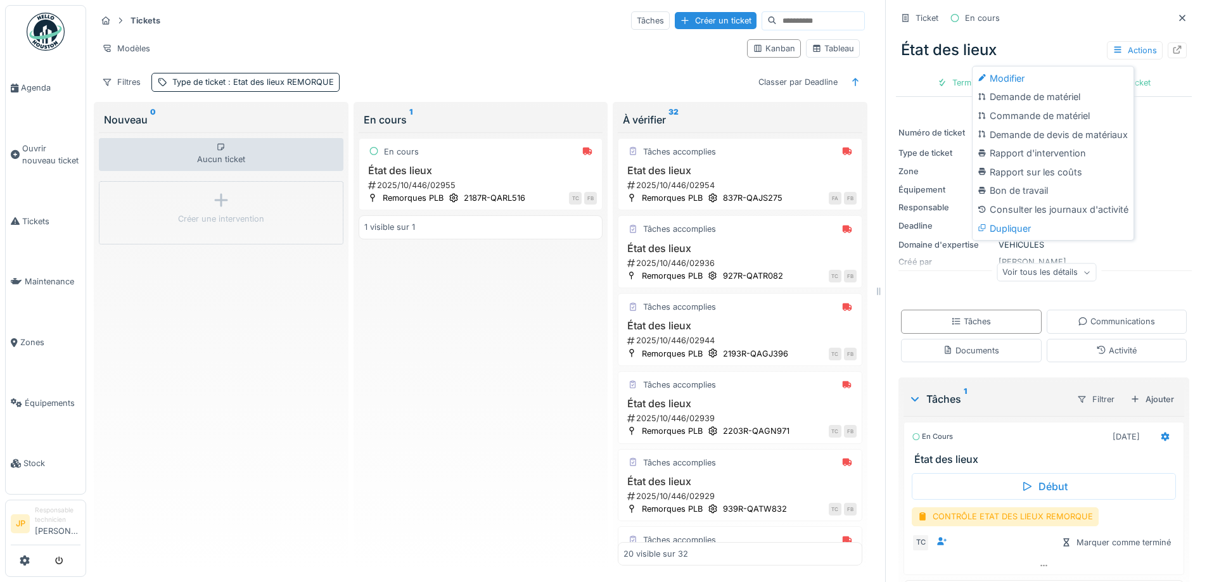
click at [1028, 26] on div "Ticket En cours" at bounding box center [1044, 18] width 296 height 21
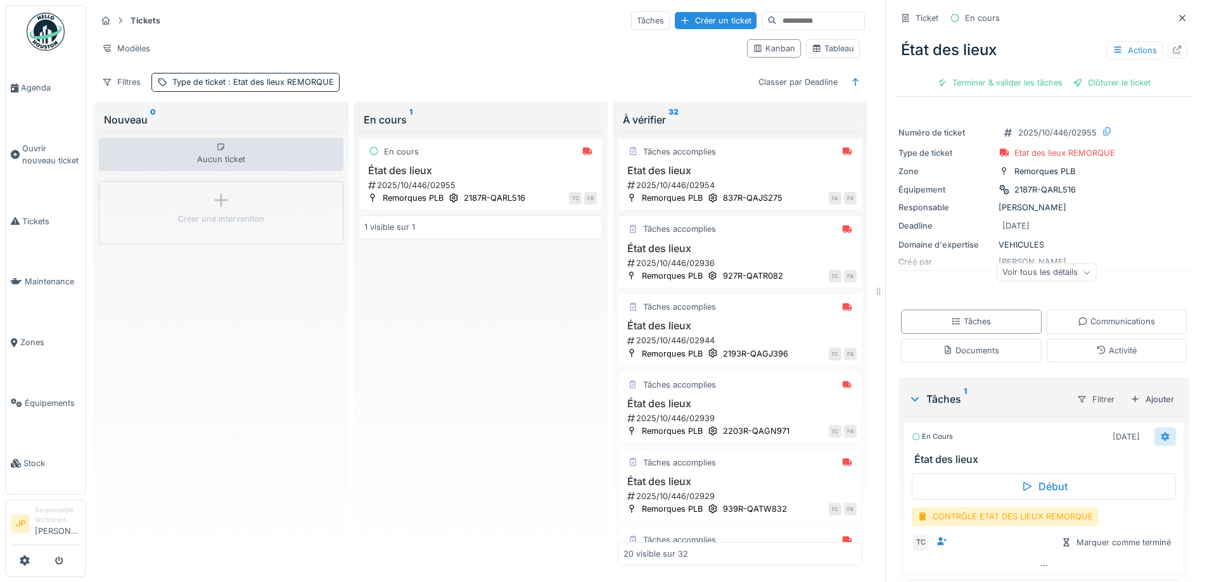
click at [1154, 444] on div at bounding box center [1165, 437] width 22 height 18
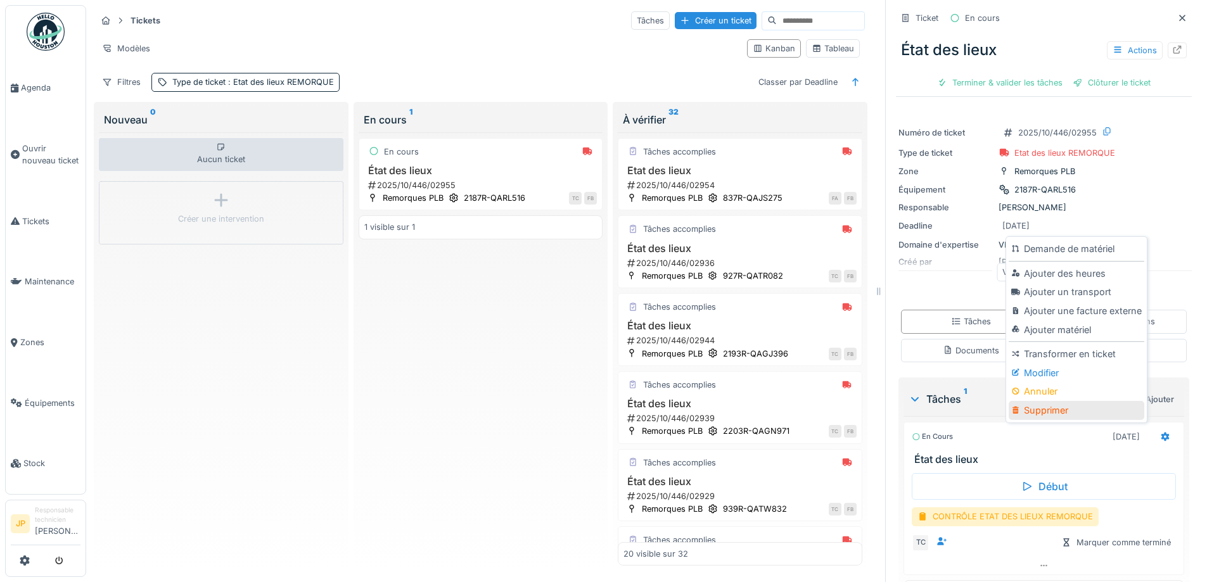
click at [1052, 411] on div "Supprimer" at bounding box center [1076, 410] width 135 height 19
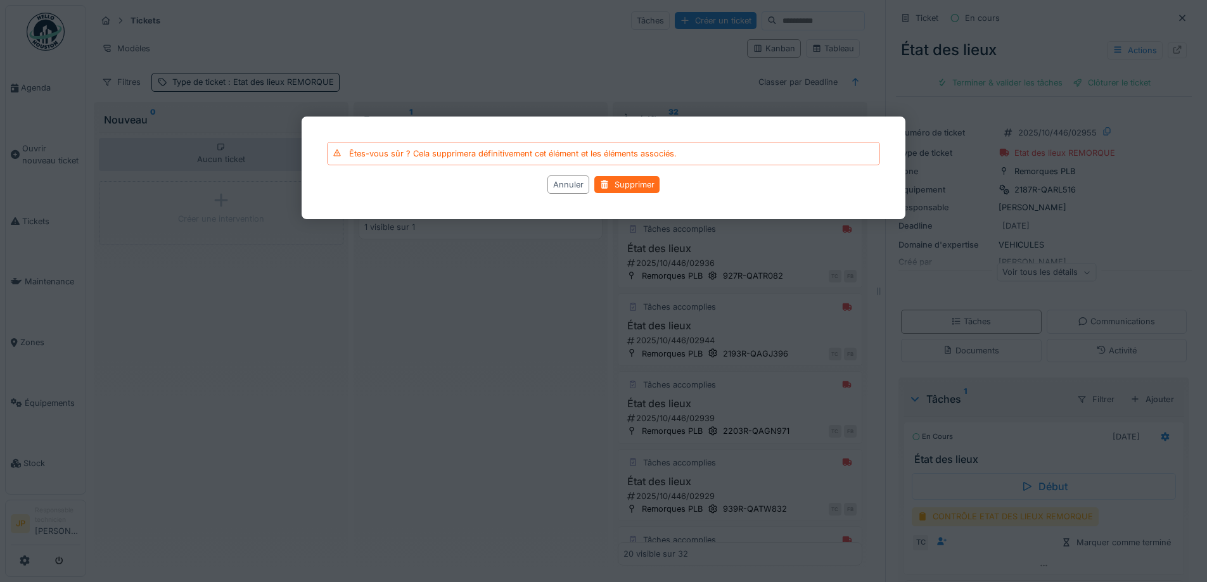
click at [638, 187] on div "Supprimer" at bounding box center [626, 184] width 65 height 17
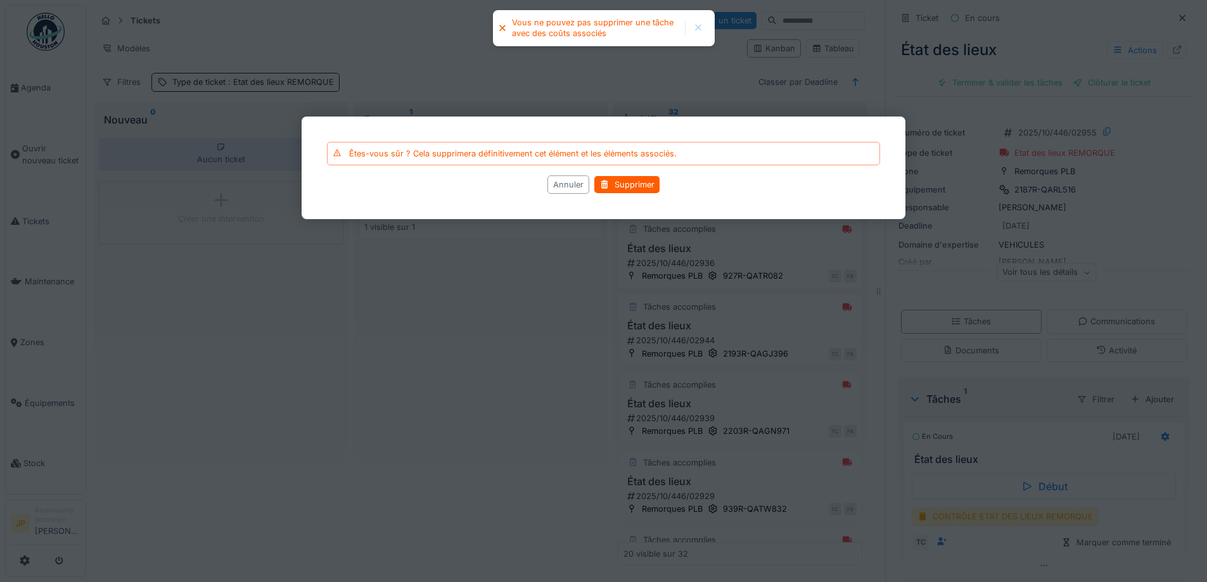
click at [562, 181] on div "Annuler" at bounding box center [568, 185] width 42 height 18
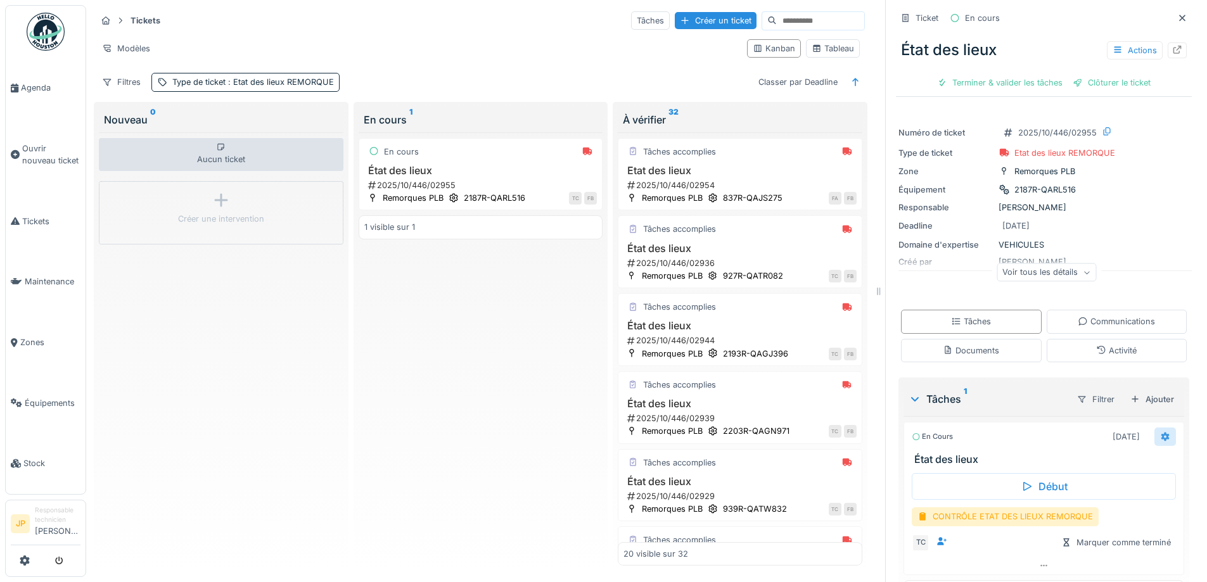
click at [1160, 440] on icon at bounding box center [1165, 437] width 10 height 8
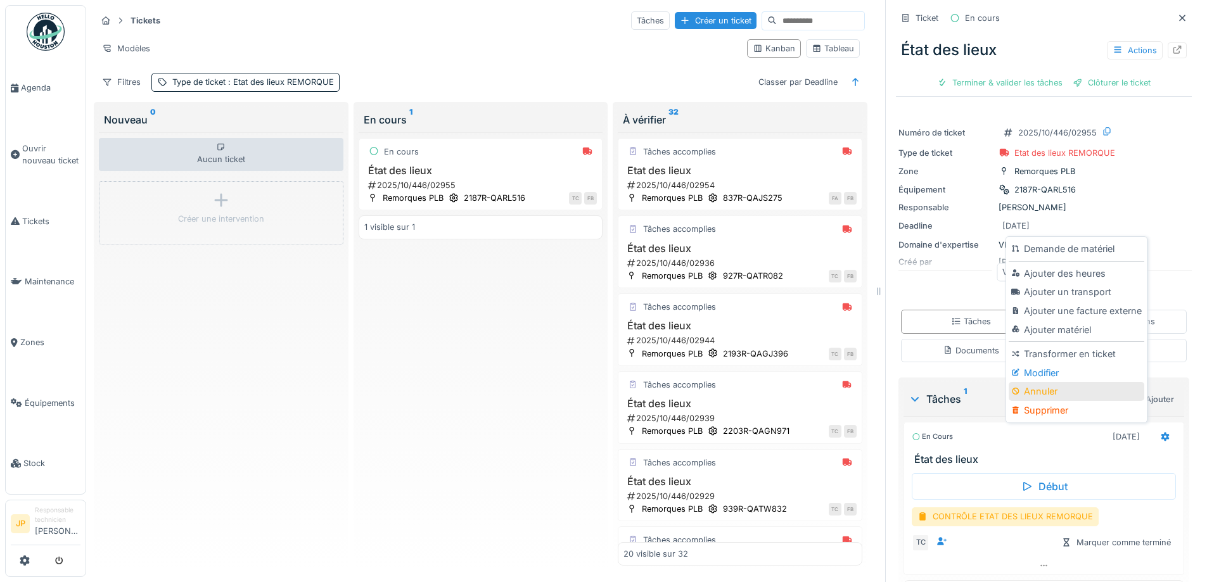
click at [1049, 389] on div "Annuler" at bounding box center [1076, 391] width 135 height 19
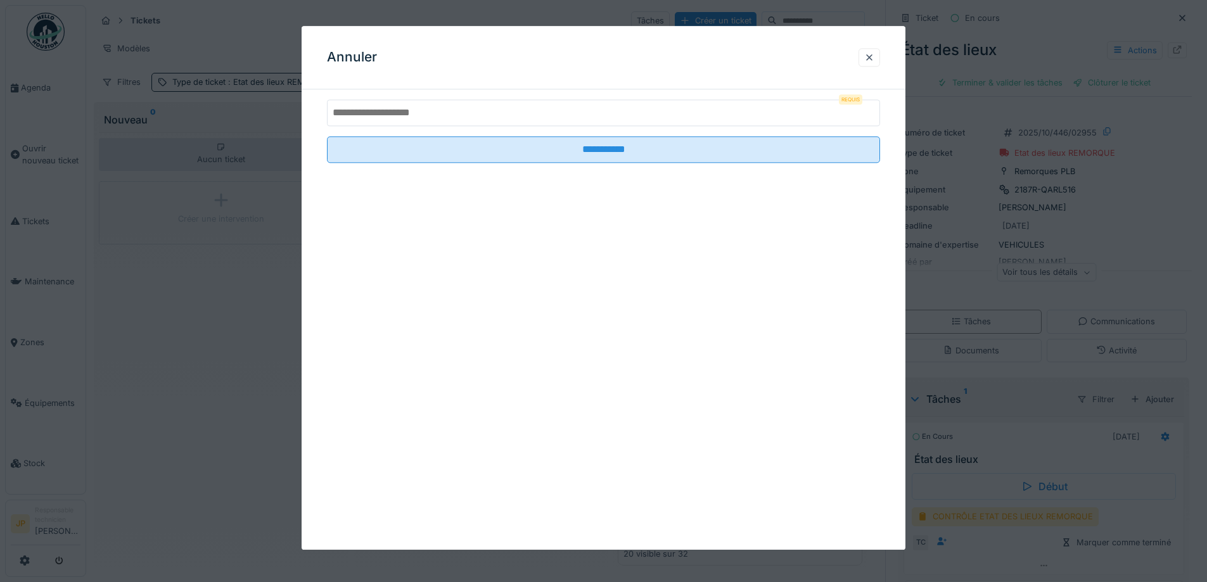
drag, startPoint x: 374, startPoint y: 113, endPoint x: 387, endPoint y: 113, distance: 12.1
click at [375, 113] on input "text" at bounding box center [603, 112] width 553 height 27
click at [873, 57] on div at bounding box center [869, 57] width 10 height 12
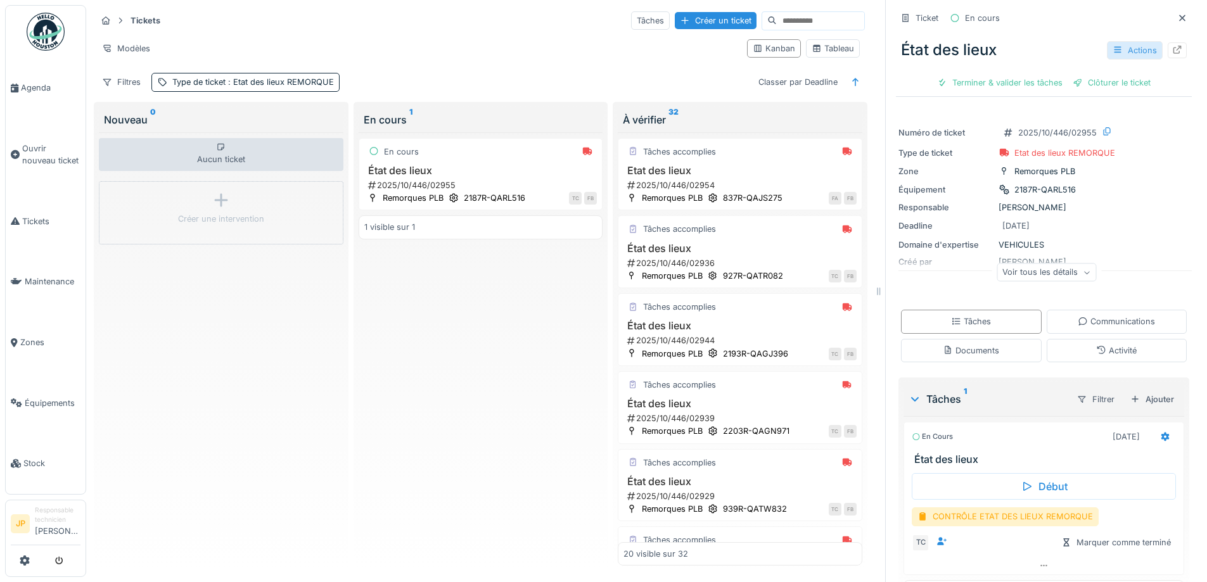
click at [1129, 43] on div "Actions" at bounding box center [1135, 50] width 56 height 18
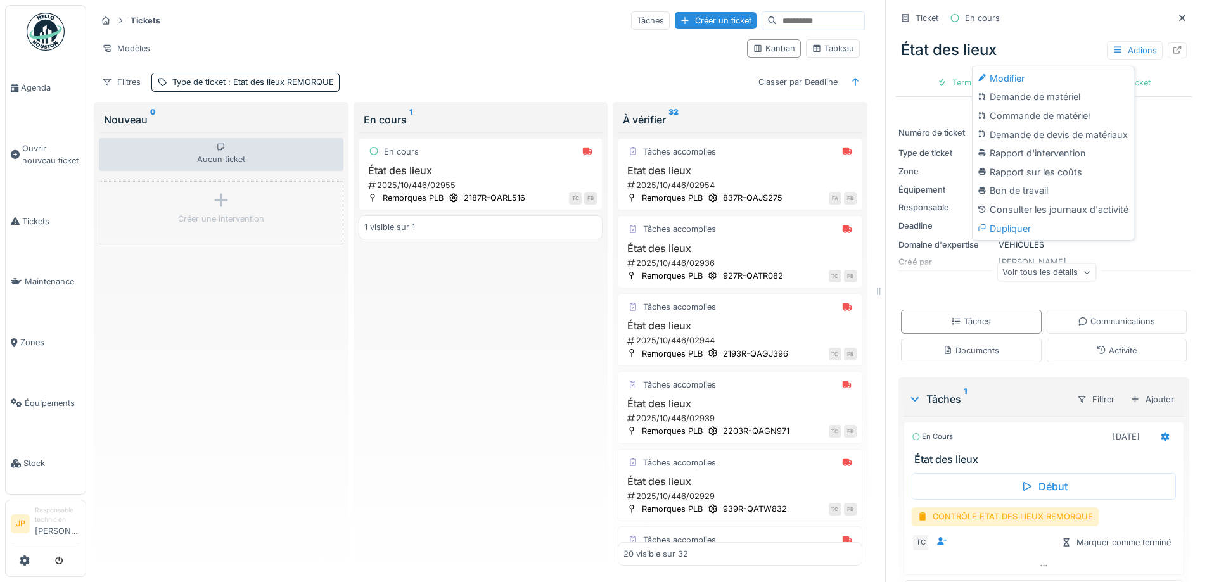
click at [1063, 39] on div "État des lieux Actions" at bounding box center [1044, 50] width 296 height 33
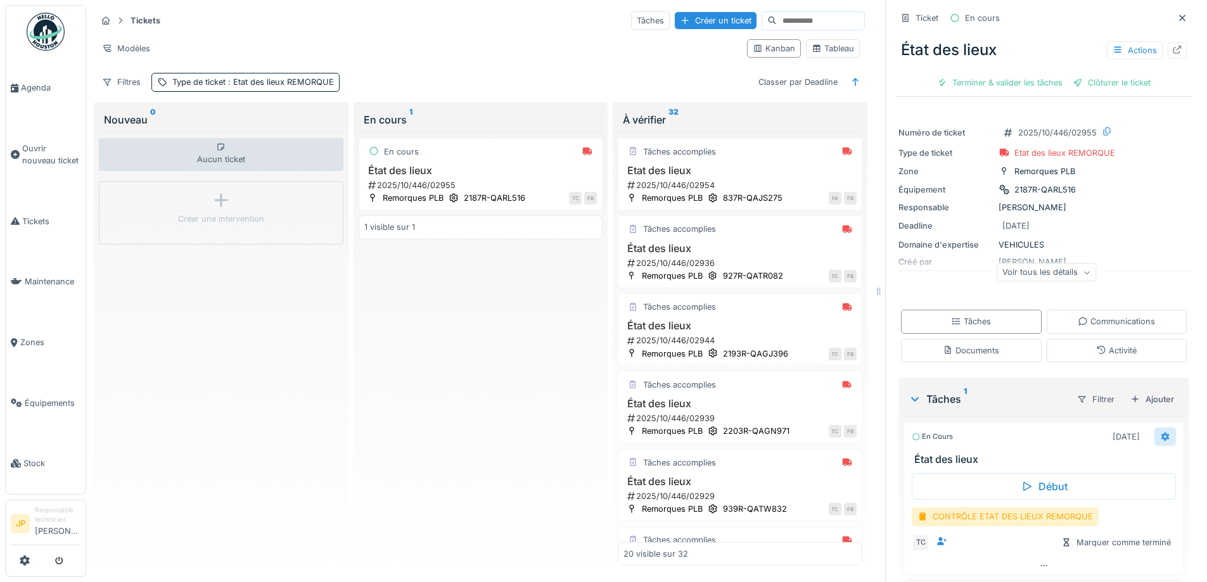
click at [1160, 442] on div at bounding box center [1165, 437] width 10 height 12
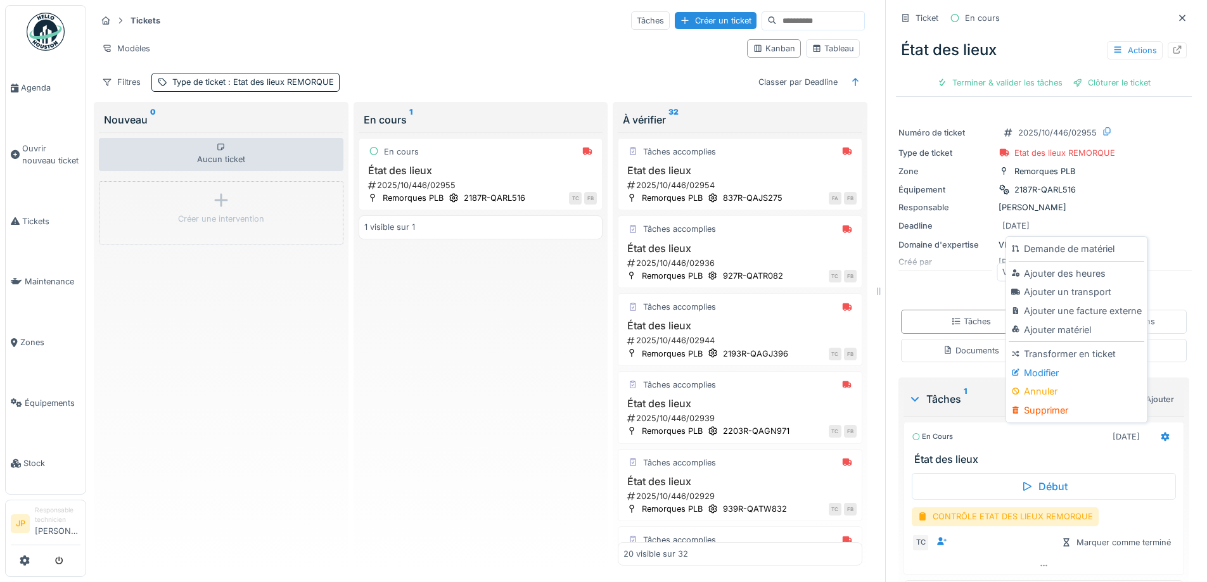
click at [1136, 188] on div "Équipement 2187R-QARL516" at bounding box center [1043, 189] width 291 height 13
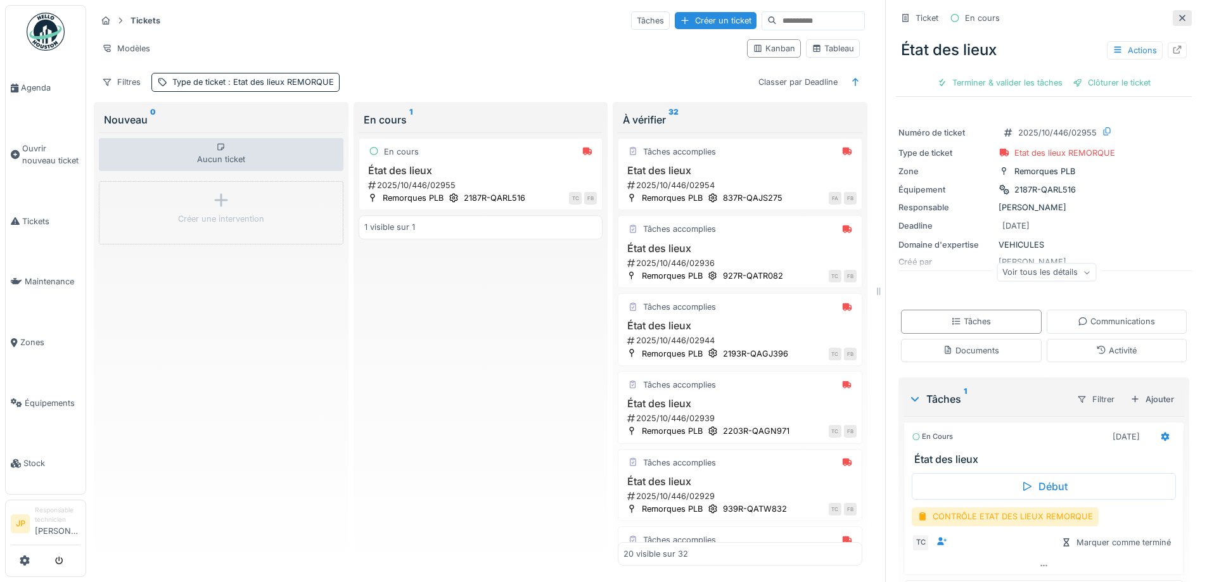
click at [1177, 16] on icon at bounding box center [1182, 18] width 10 height 8
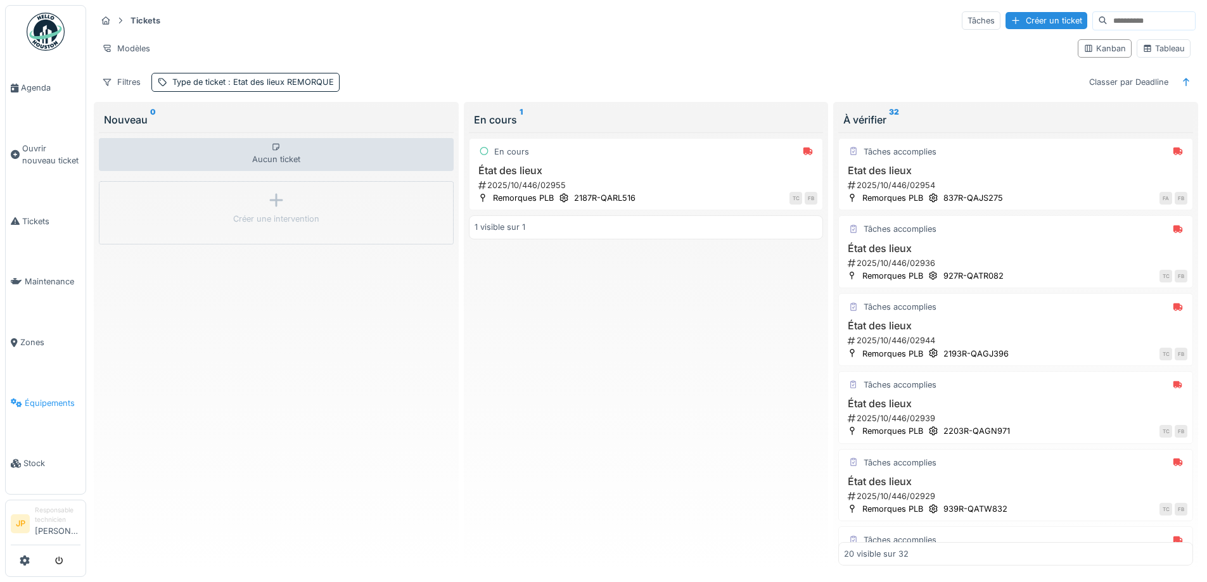
click at [44, 397] on span "Équipements" at bounding box center [53, 403] width 56 height 12
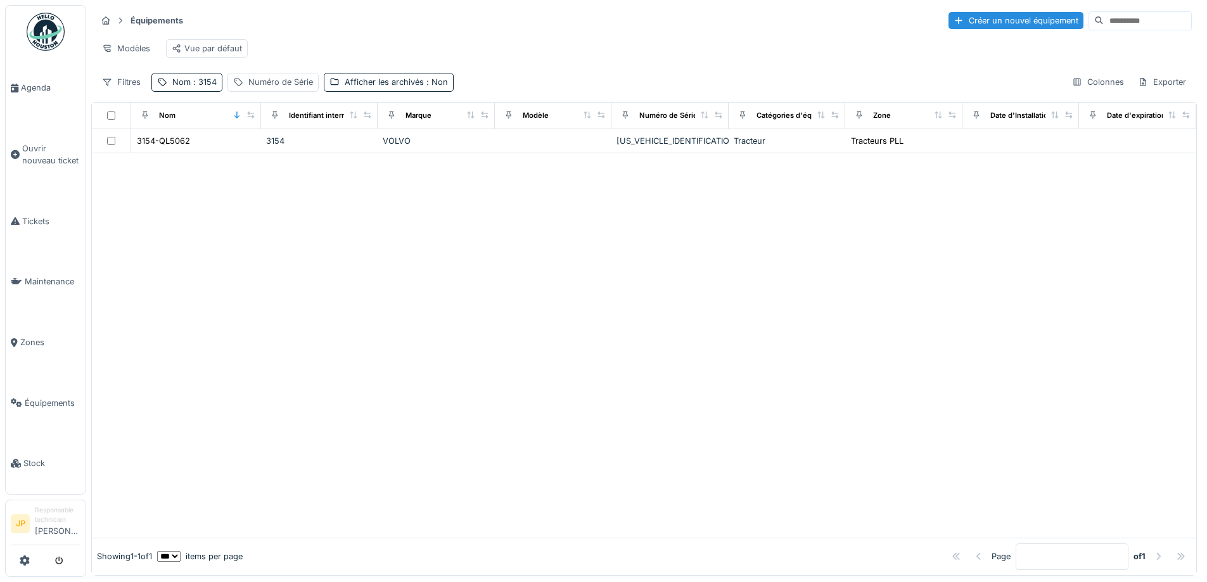
click at [187, 88] on div "Nom : 3154" at bounding box center [194, 82] width 44 height 12
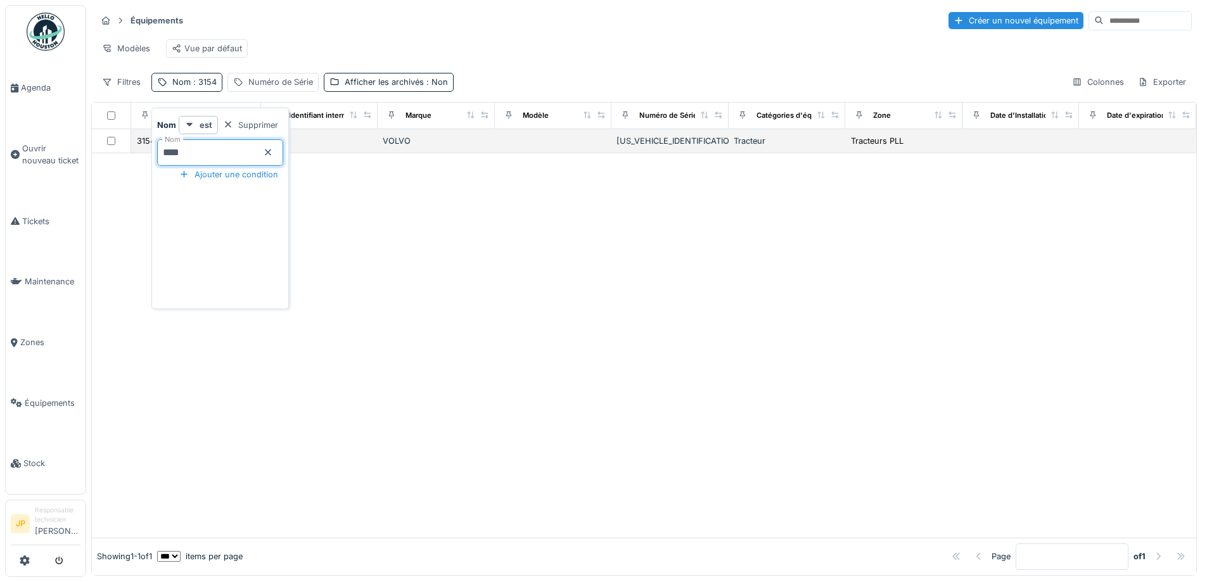
drag, startPoint x: 150, startPoint y: 158, endPoint x: 132, endPoint y: 158, distance: 17.7
click at [132, 158] on body "Agenda Ouvrir nouveau ticket Tickets Maintenance Zones Équipements Stock JP Res…" at bounding box center [603, 291] width 1207 height 582
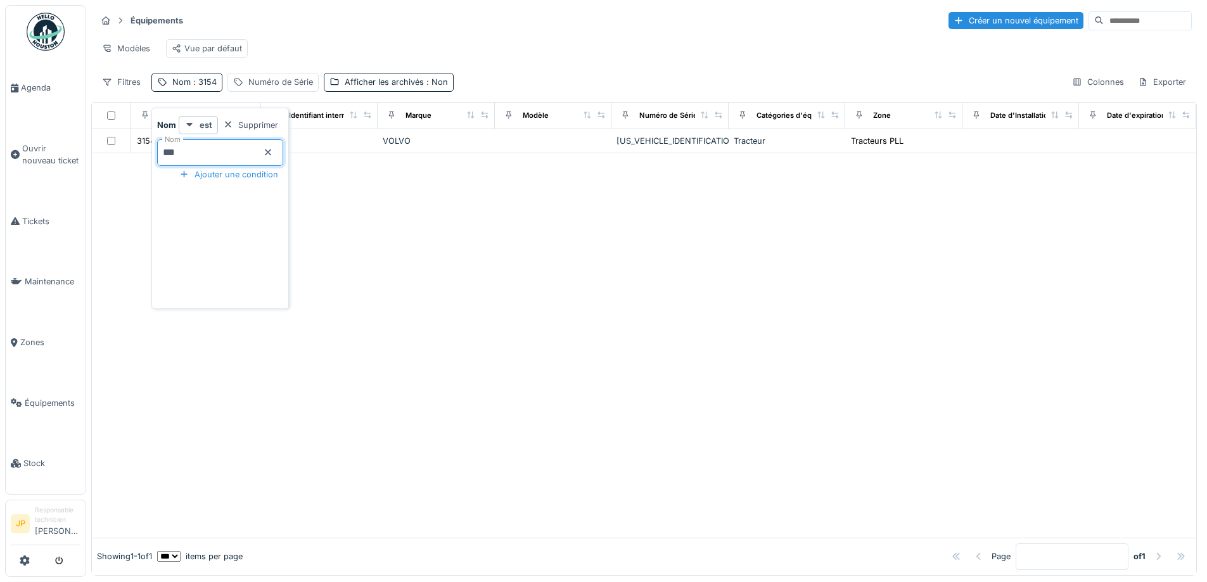
type input "****"
click at [573, 53] on div "Modèles Vue par défaut" at bounding box center [644, 48] width 1096 height 29
click at [171, 162] on div at bounding box center [644, 345] width 1104 height 385
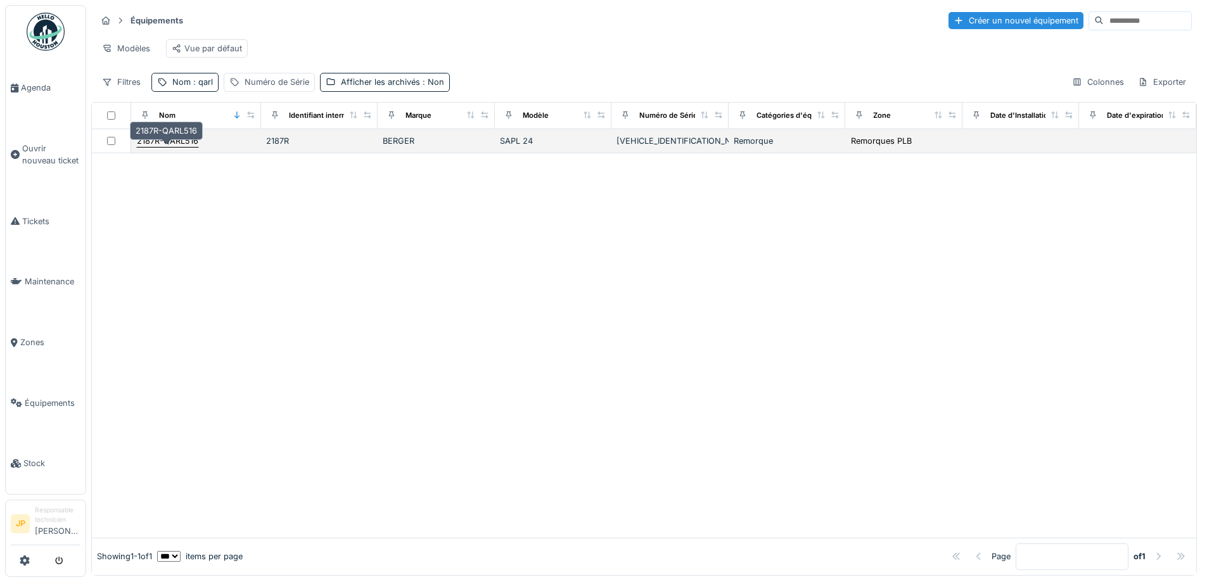
click at [170, 147] on div "2187R-QARL516" at bounding box center [167, 141] width 61 height 12
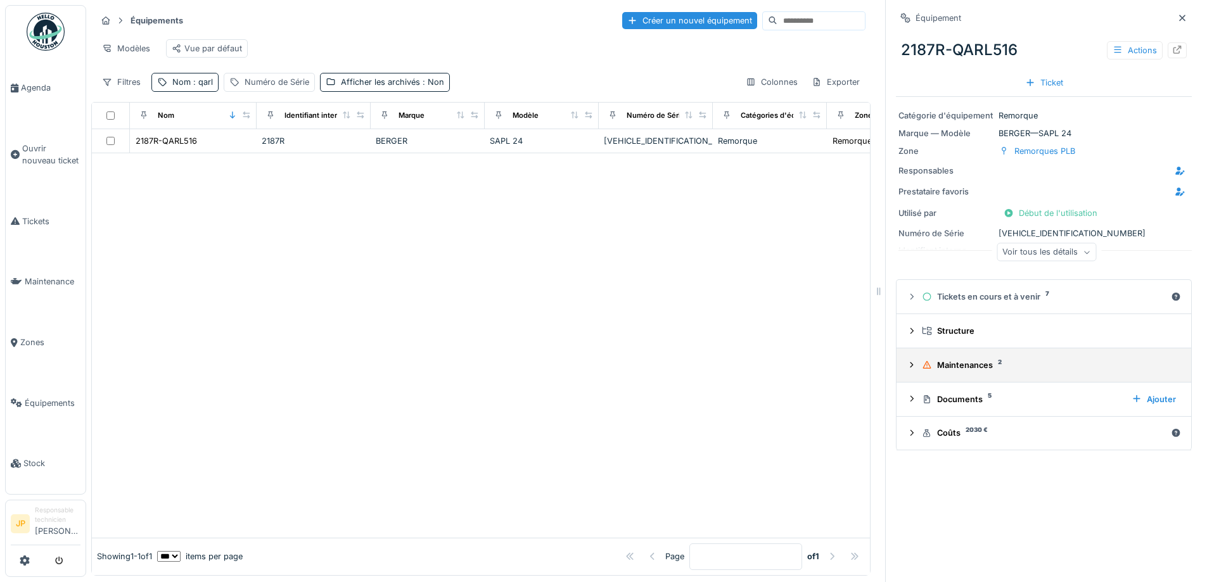
click at [965, 369] on div "Maintenances 2" at bounding box center [1049, 365] width 254 height 12
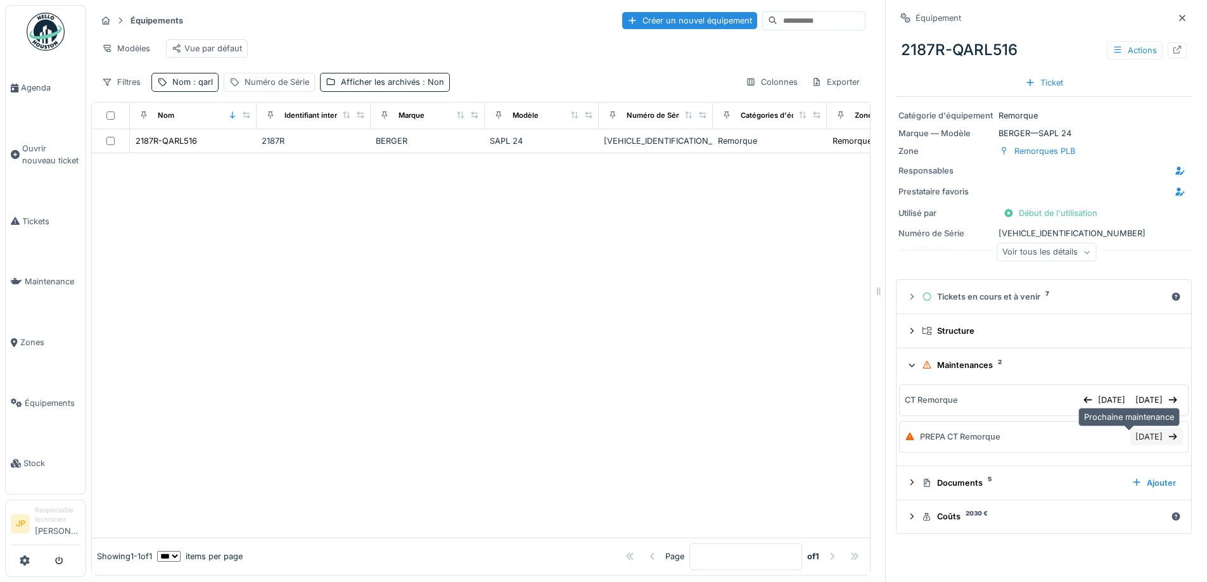
click at [1130, 442] on div "[DATE]" at bounding box center [1156, 436] width 53 height 17
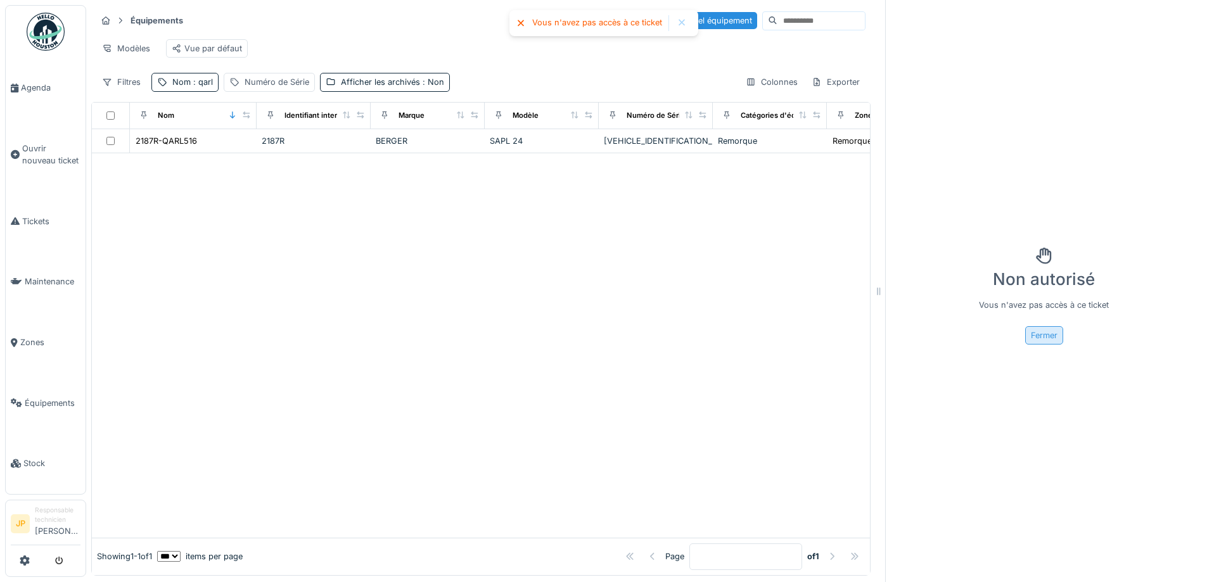
click at [1034, 338] on div "Fermer" at bounding box center [1044, 335] width 38 height 18
